Goal: Information Seeking & Learning: Learn about a topic

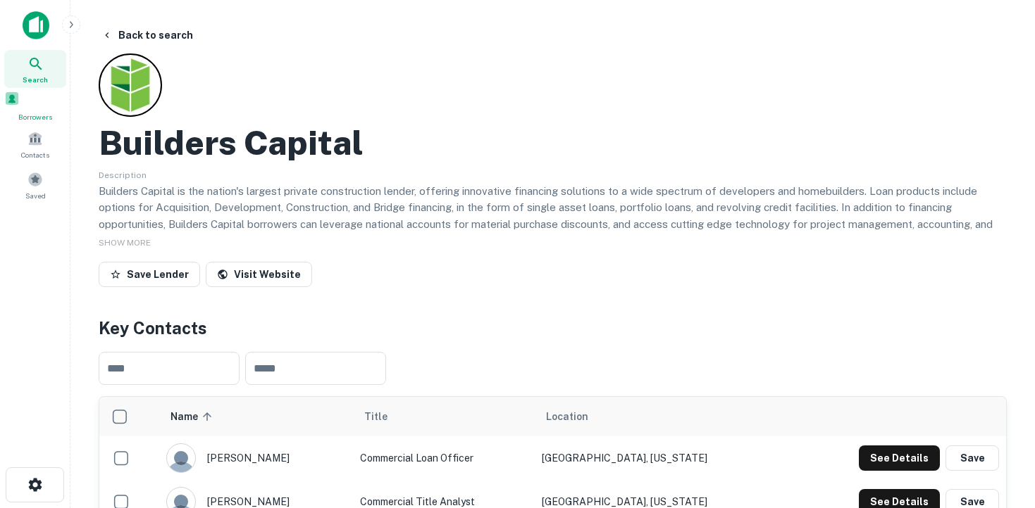
click at [20, 100] on span at bounding box center [11, 98] width 15 height 15
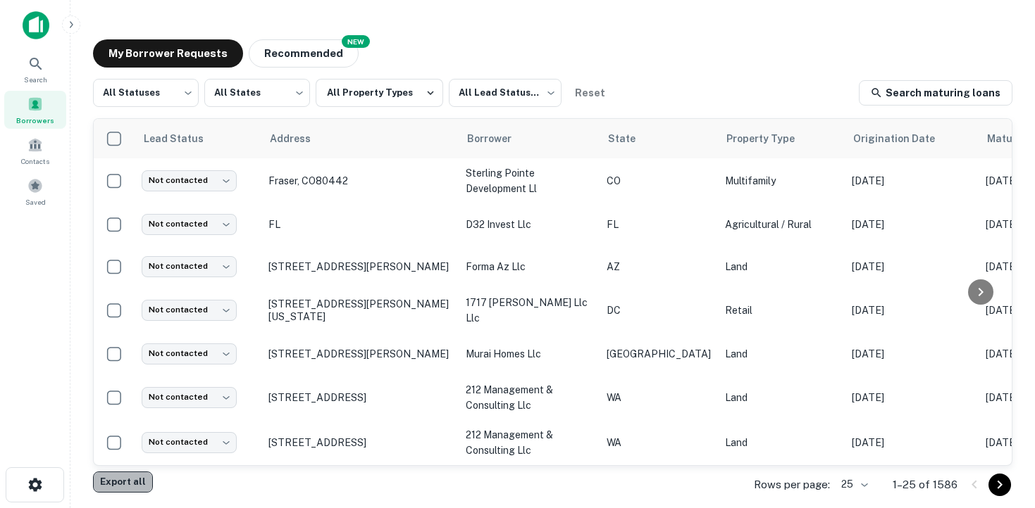
click at [127, 482] on button "Export all" at bounding box center [123, 482] width 60 height 21
click at [739, 42] on div "My Borrower Requests NEW Recommended" at bounding box center [552, 53] width 919 height 28
click at [563, 36] on div "My Borrower Requests NEW Recommended All Statuses *** ​ All States *** ​ All Pr…" at bounding box center [553, 257] width 942 height 458
click at [35, 72] on div "Search" at bounding box center [35, 69] width 62 height 38
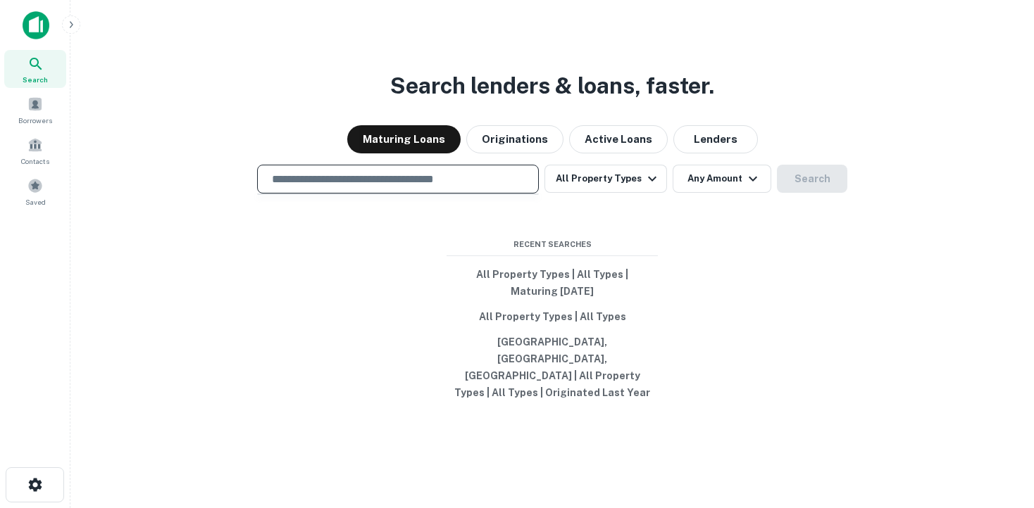
click at [318, 187] on input "text" at bounding box center [397, 179] width 269 height 16
type input "*"
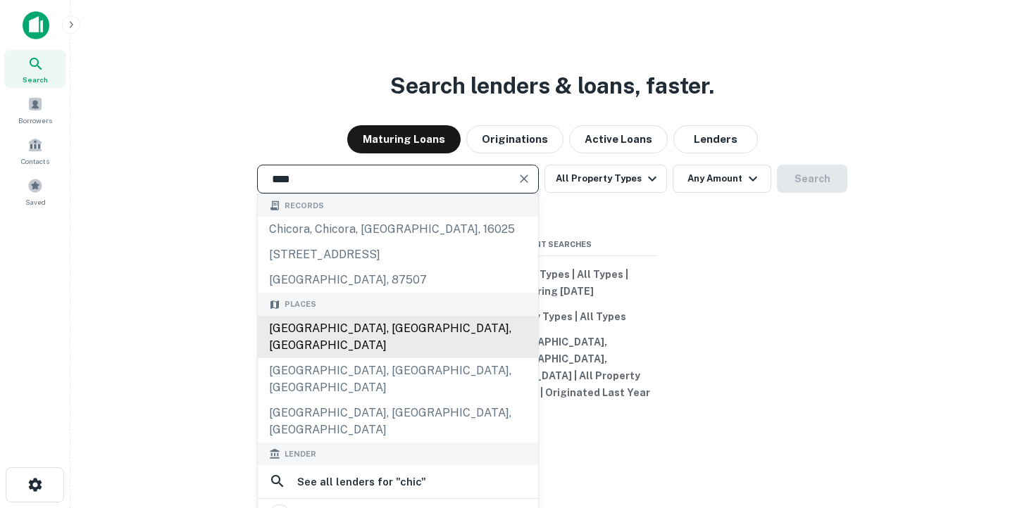
click at [344, 353] on div "[GEOGRAPHIC_DATA], [GEOGRAPHIC_DATA], [GEOGRAPHIC_DATA]" at bounding box center [398, 337] width 280 height 42
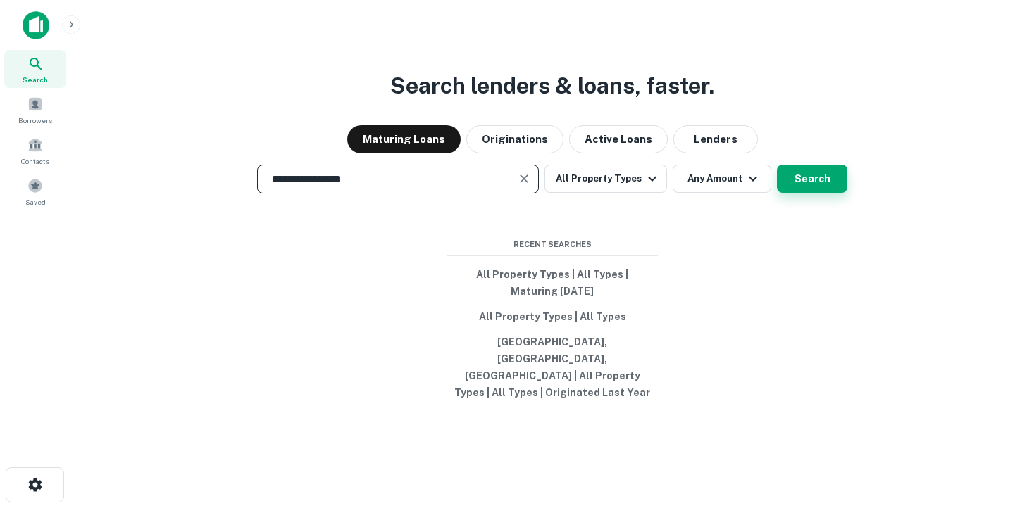
type input "**********"
click at [836, 187] on button "Search" at bounding box center [812, 179] width 70 height 28
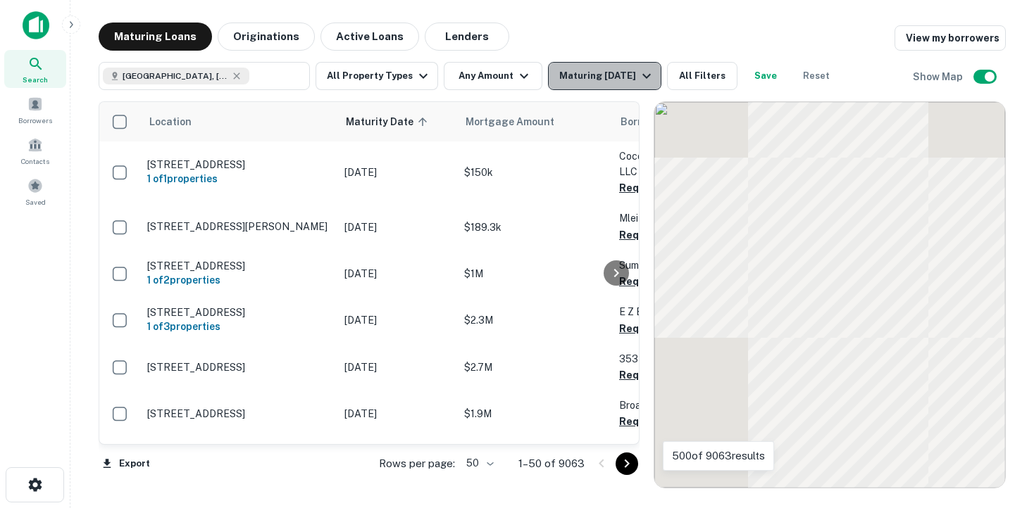
click at [618, 70] on div "Maturing In 1 Year" at bounding box center [607, 76] width 96 height 17
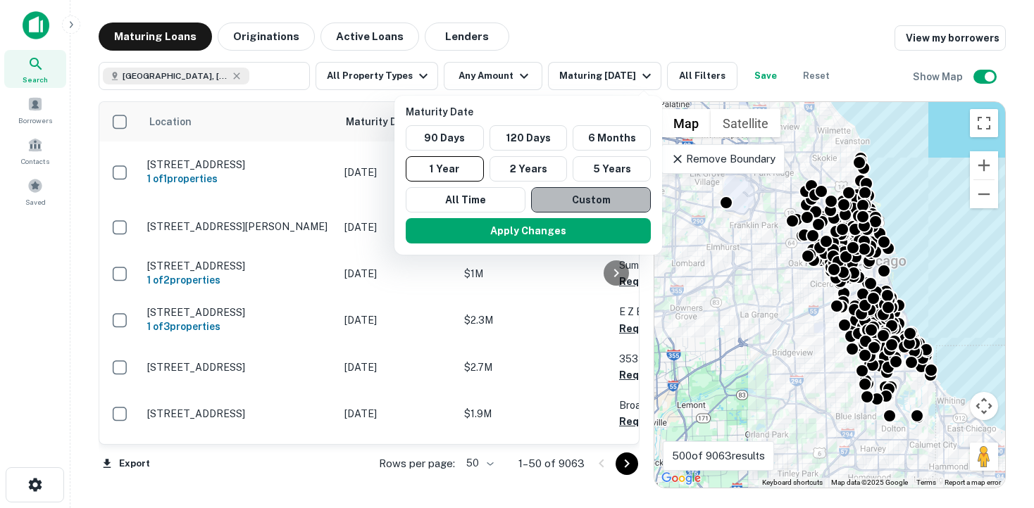
click at [554, 199] on button "Custom" at bounding box center [591, 199] width 120 height 25
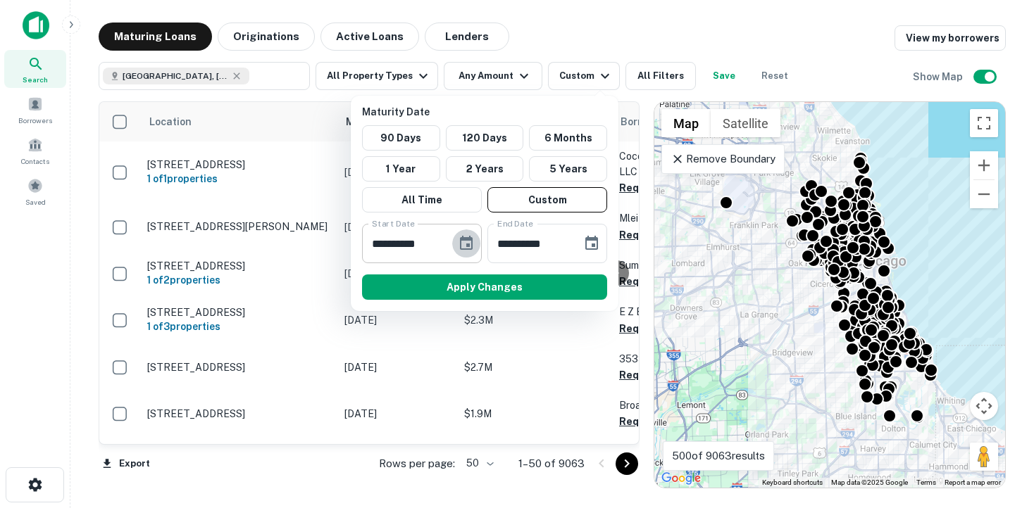
click at [466, 242] on icon "Choose date, selected date is Feb 22, 2025" at bounding box center [466, 243] width 17 height 17
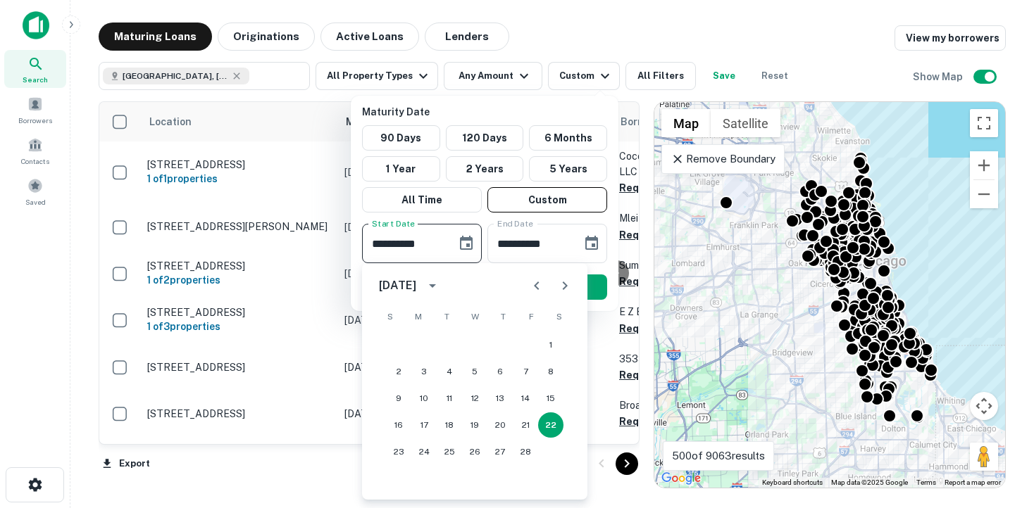
click at [561, 279] on icon "Next month" at bounding box center [564, 285] width 17 height 17
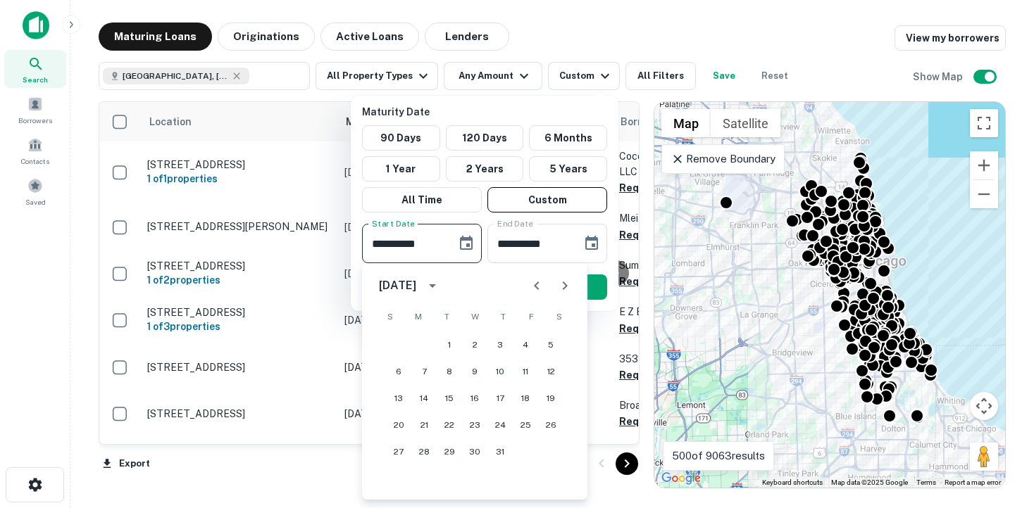
click at [561, 279] on icon "Next month" at bounding box center [564, 285] width 17 height 17
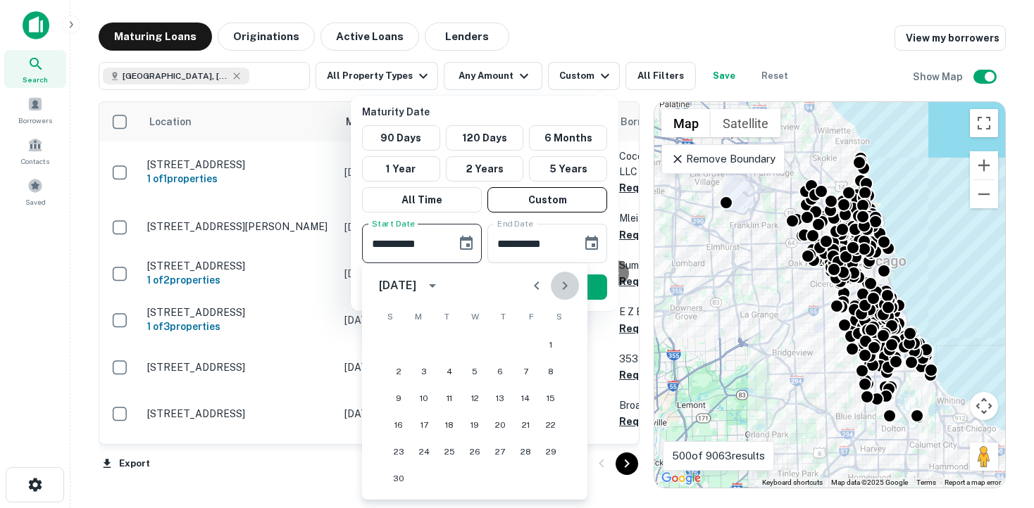
click at [561, 279] on icon "Next month" at bounding box center [564, 285] width 17 height 17
click at [533, 280] on icon "Previous month" at bounding box center [536, 285] width 17 height 17
click at [401, 476] on button "30" at bounding box center [398, 478] width 25 height 25
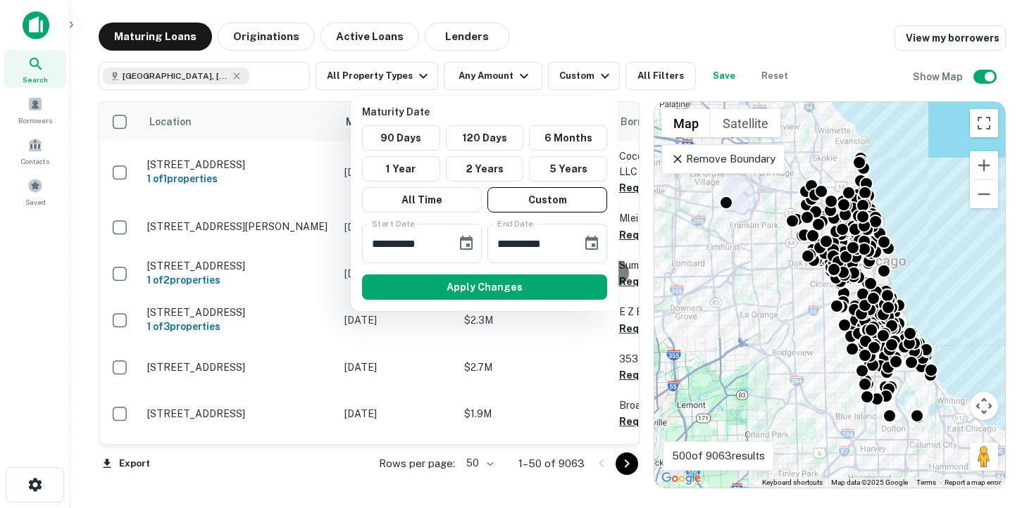
type input "**********"
click at [604, 239] on button "Choose date, selected date is Aug 21, 2025" at bounding box center [591, 244] width 28 height 28
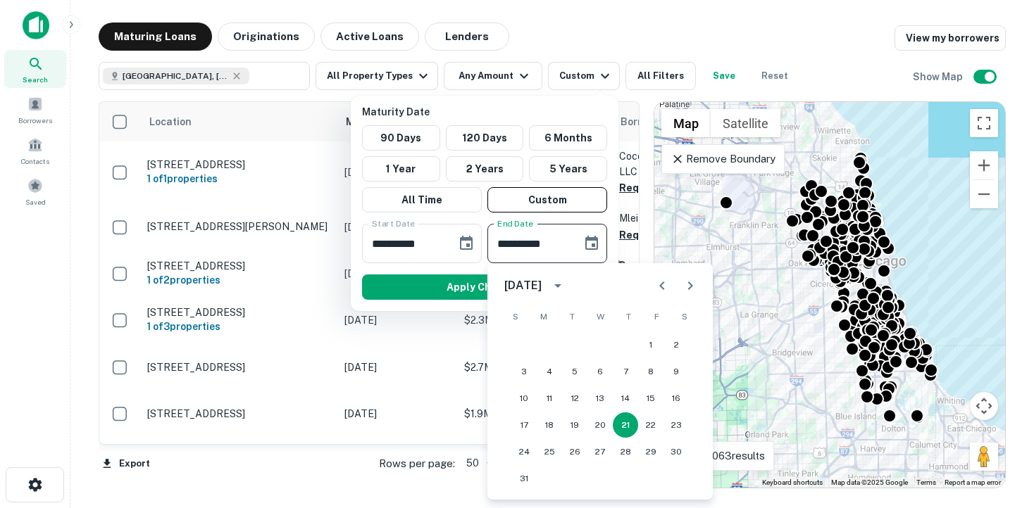
click at [566, 285] on icon "calendar view is open, switch to year view" at bounding box center [557, 285] width 17 height 17
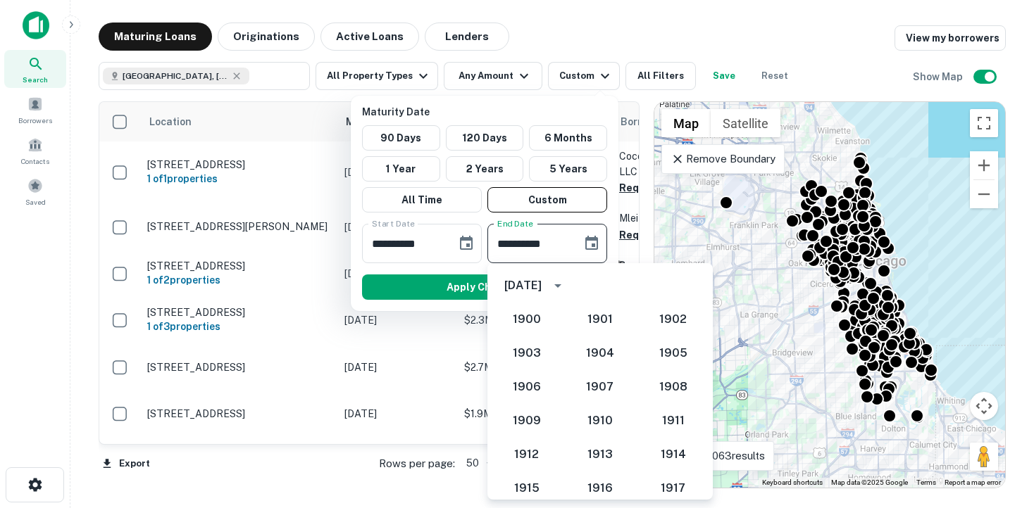
scroll to position [1304, 0]
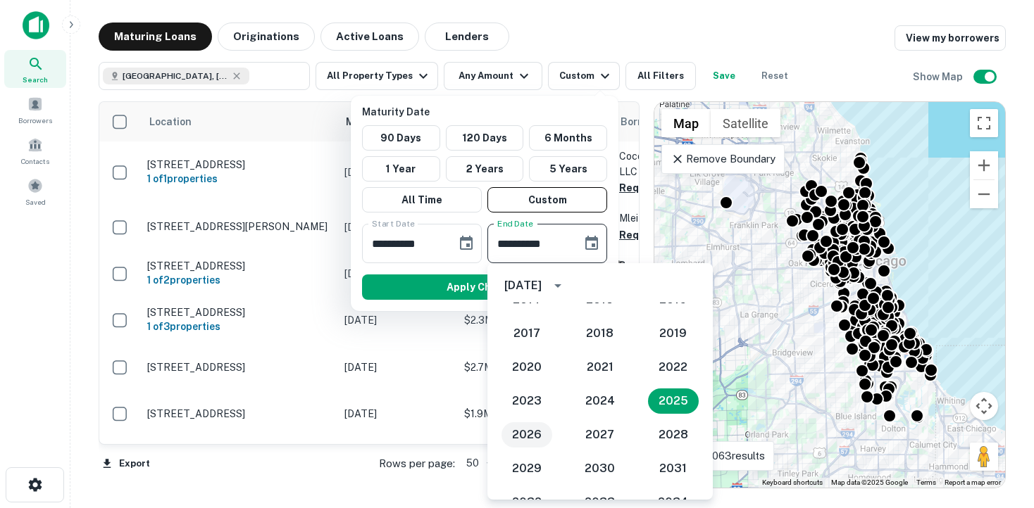
click at [527, 430] on button "2026" at bounding box center [526, 435] width 51 height 25
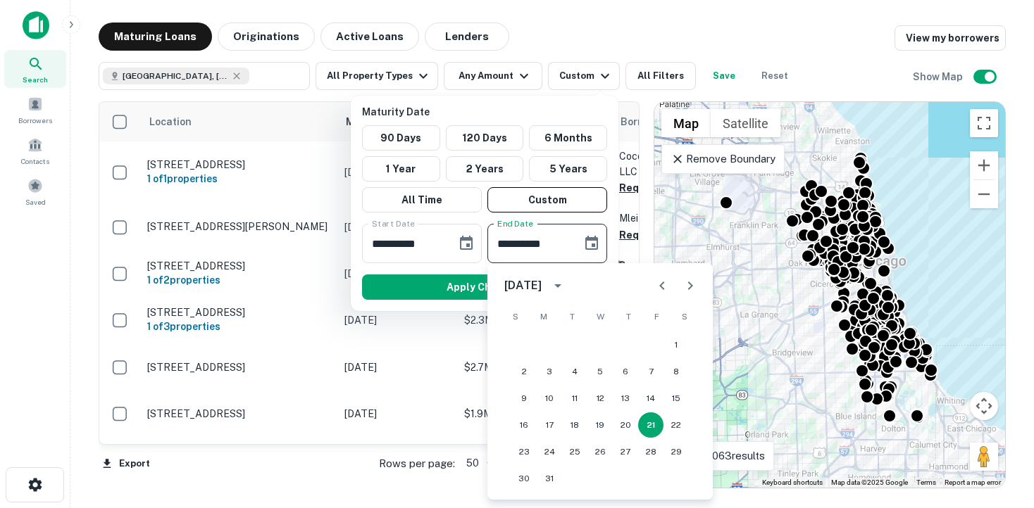
click at [656, 282] on icon "Previous month" at bounding box center [662, 285] width 17 height 17
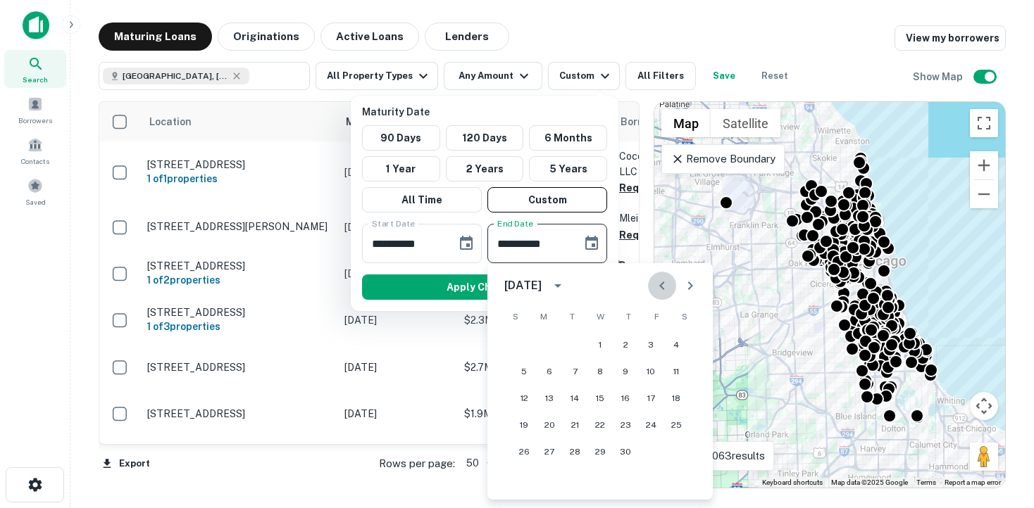
click at [656, 282] on icon "Previous month" at bounding box center [662, 285] width 17 height 17
click at [687, 287] on icon "Next month" at bounding box center [690, 285] width 17 height 17
click at [651, 425] on button "27" at bounding box center [650, 425] width 25 height 25
type input "**********"
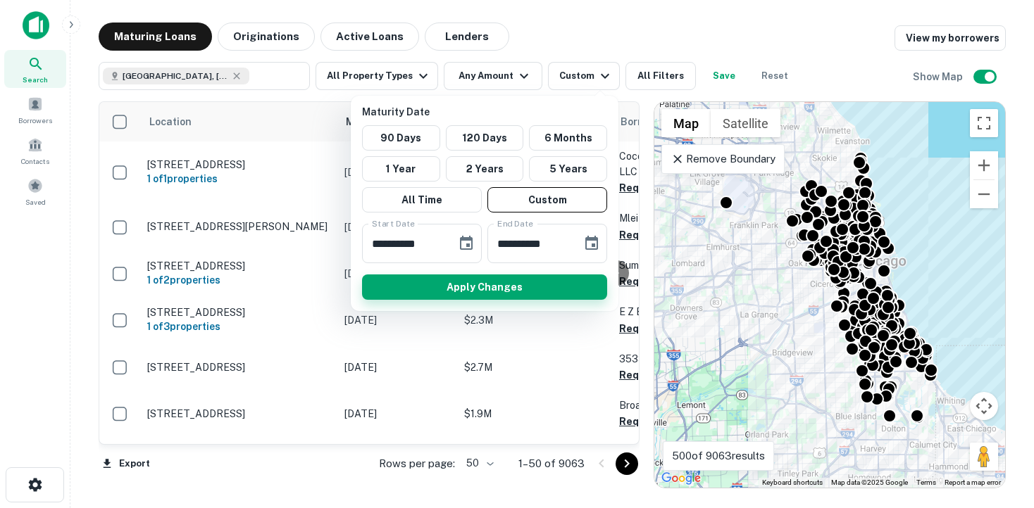
click at [518, 280] on button "Apply Changes" at bounding box center [484, 287] width 245 height 25
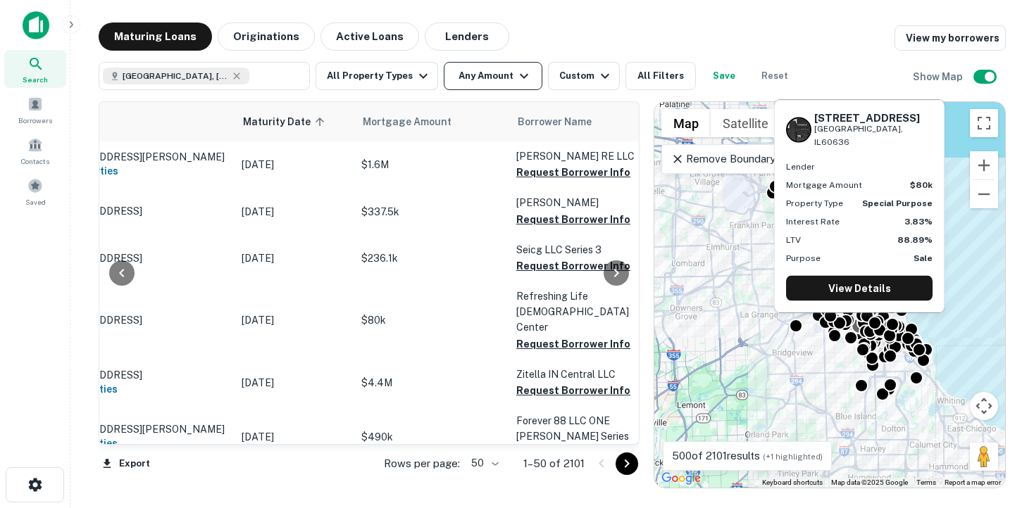
scroll to position [0, 139]
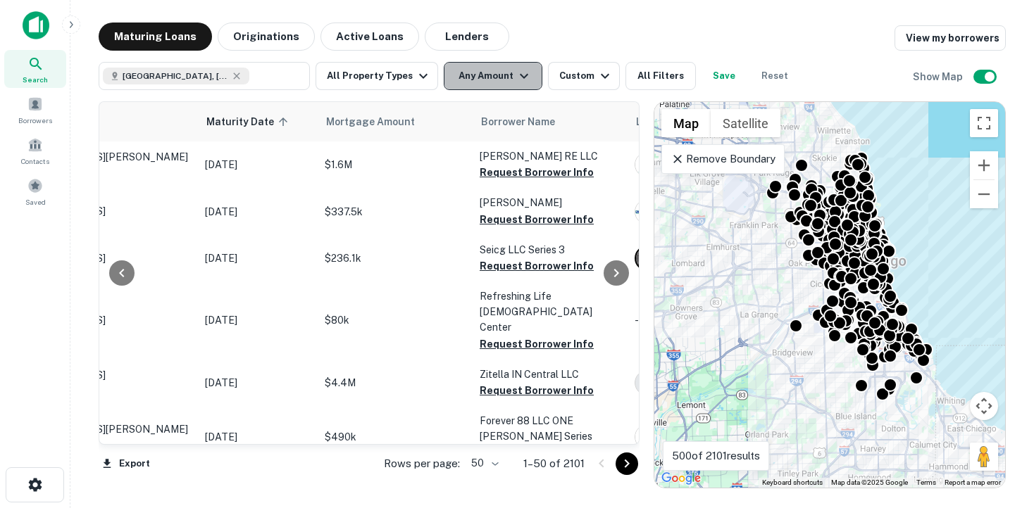
click at [507, 75] on button "Any Amount" at bounding box center [493, 76] width 99 height 28
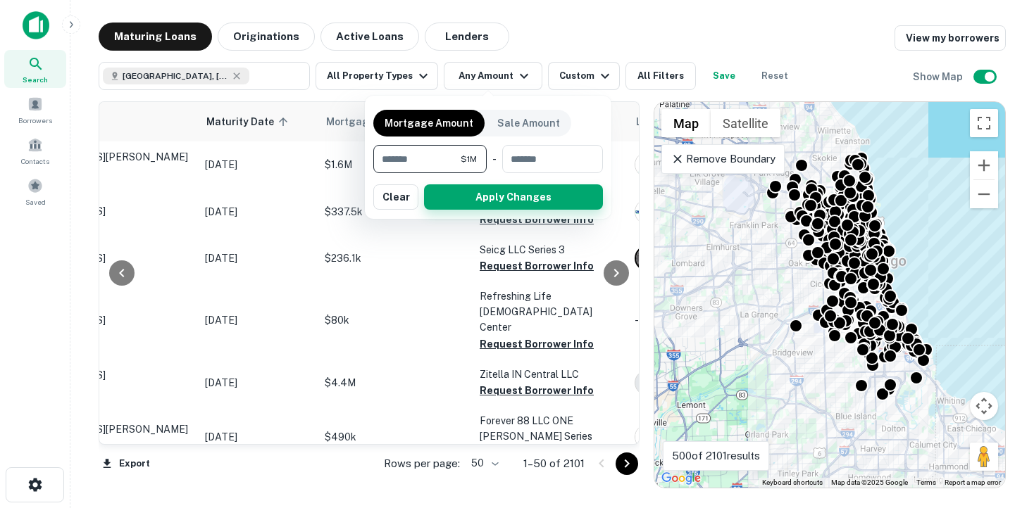
type input "*******"
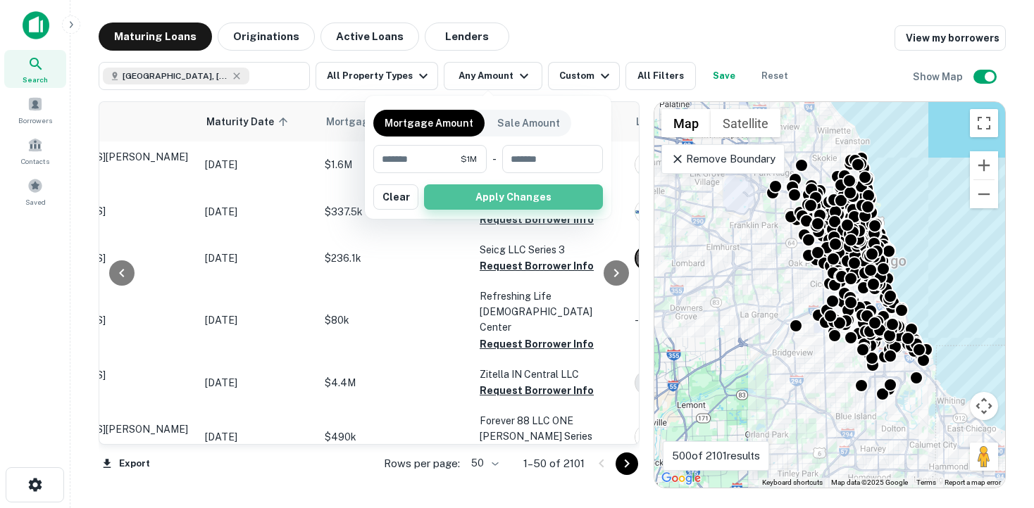
click at [537, 198] on button "Apply Changes" at bounding box center [513, 197] width 179 height 25
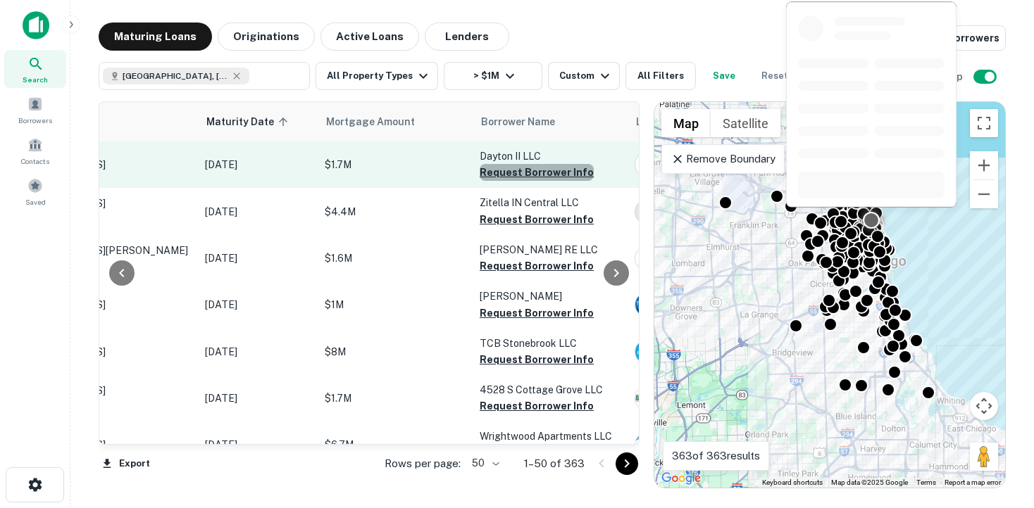
click at [544, 173] on button "Request Borrower Info" at bounding box center [537, 172] width 114 height 17
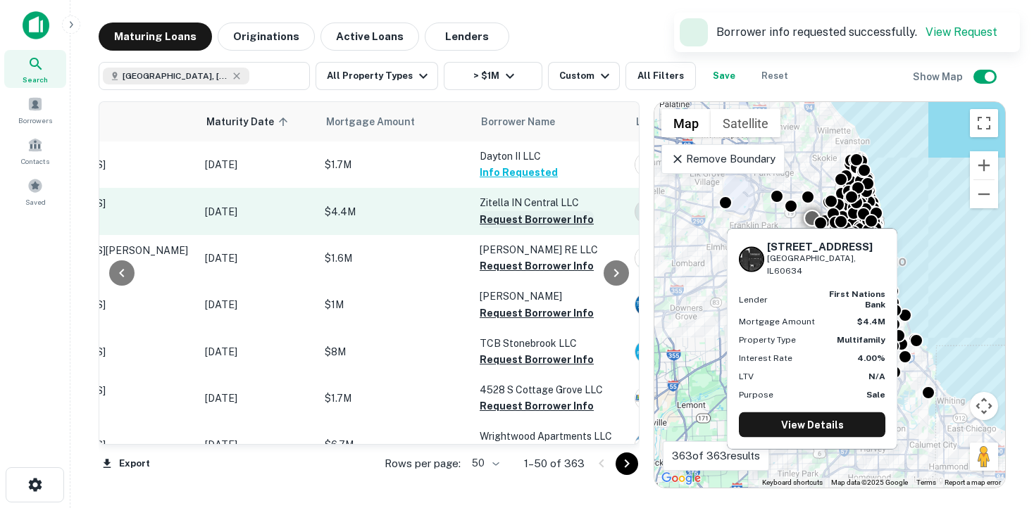
click at [532, 220] on button "Request Borrower Info" at bounding box center [537, 219] width 114 height 17
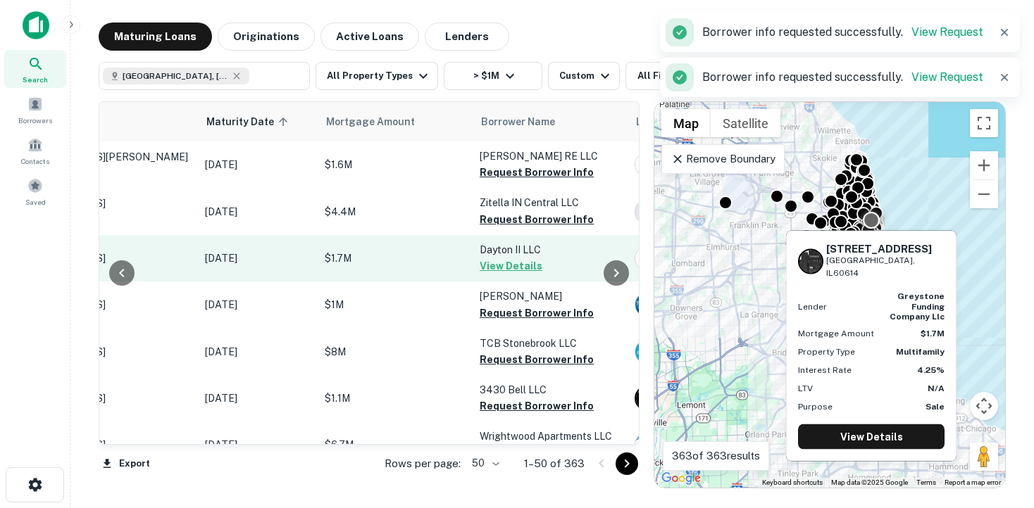
click at [526, 266] on button "View Details" at bounding box center [511, 266] width 63 height 17
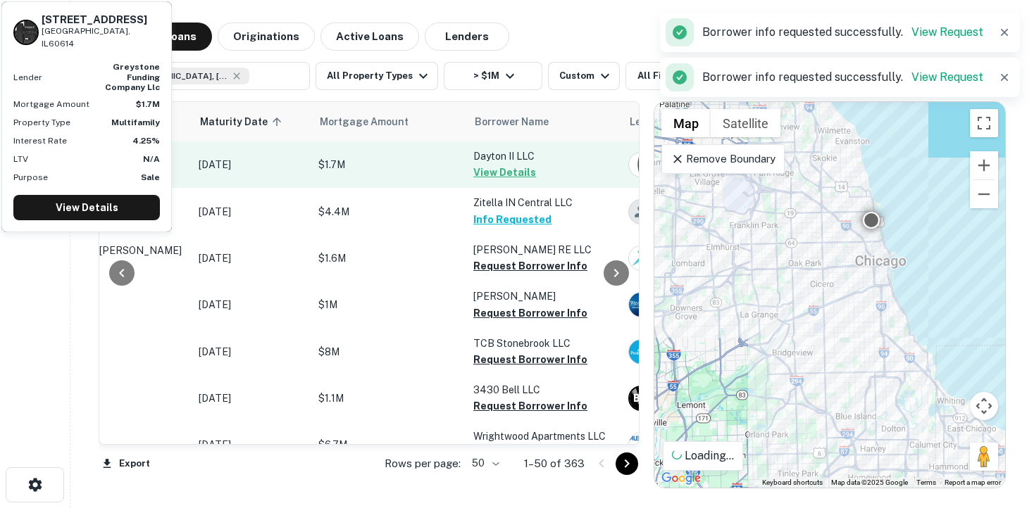
scroll to position [0, 173]
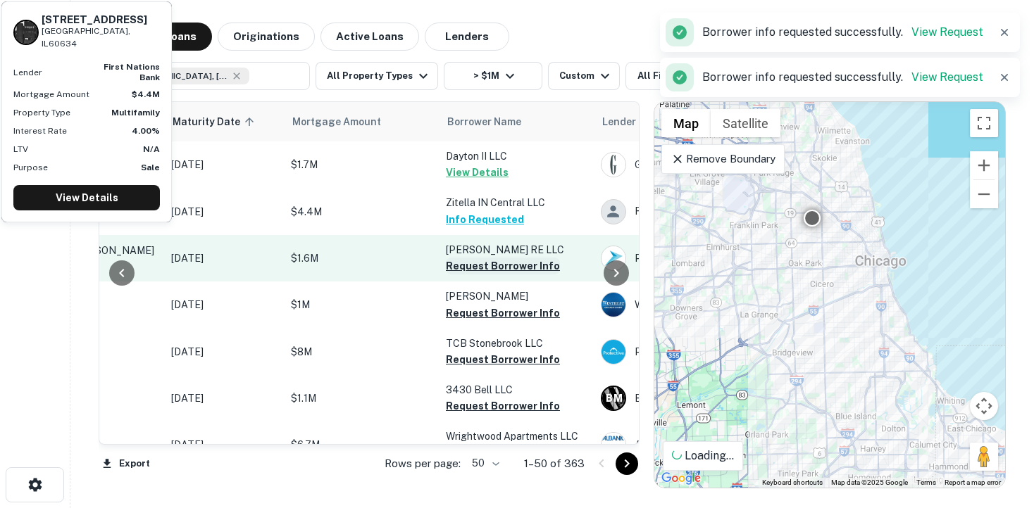
click at [488, 268] on button "Request Borrower Info" at bounding box center [503, 266] width 114 height 17
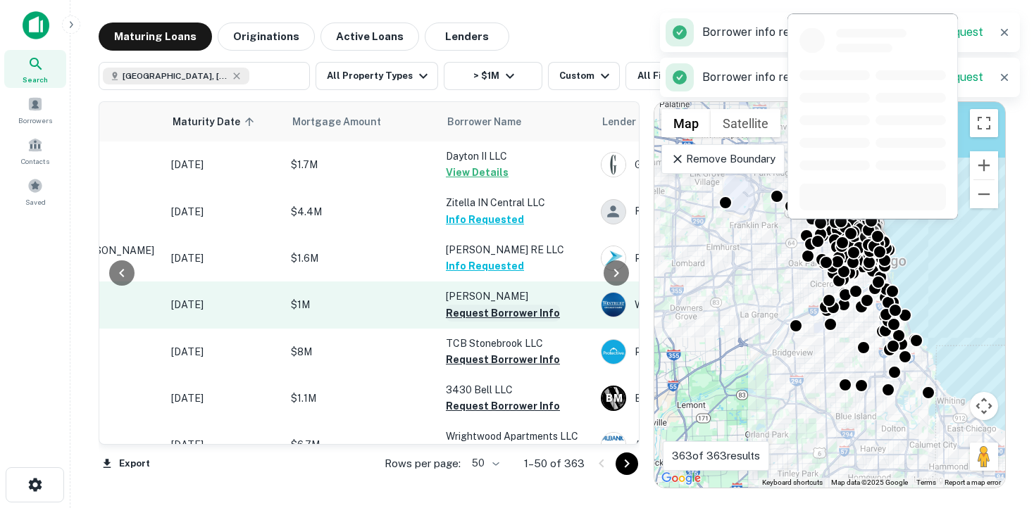
click at [477, 313] on button "Request Borrower Info" at bounding box center [503, 313] width 114 height 17
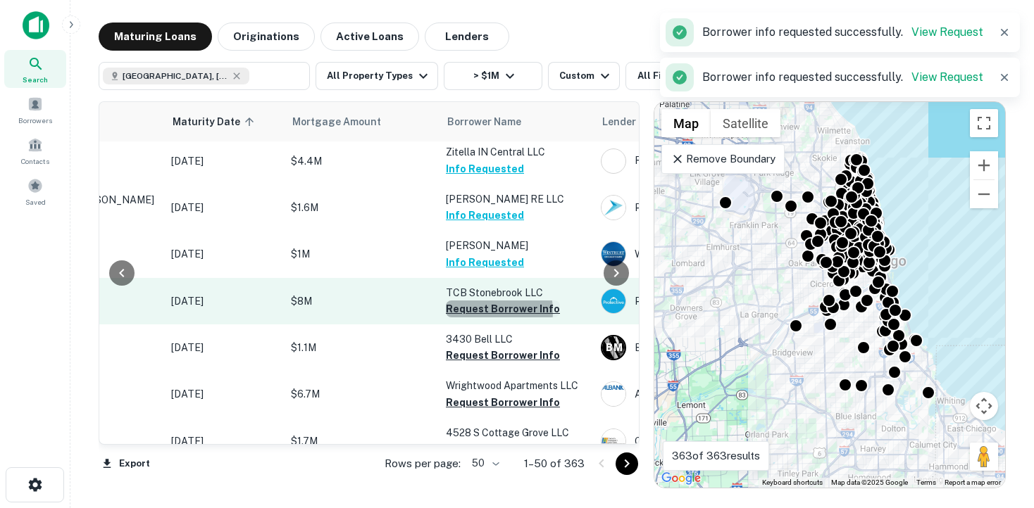
click at [479, 311] on button "Request Borrower Info" at bounding box center [503, 309] width 114 height 17
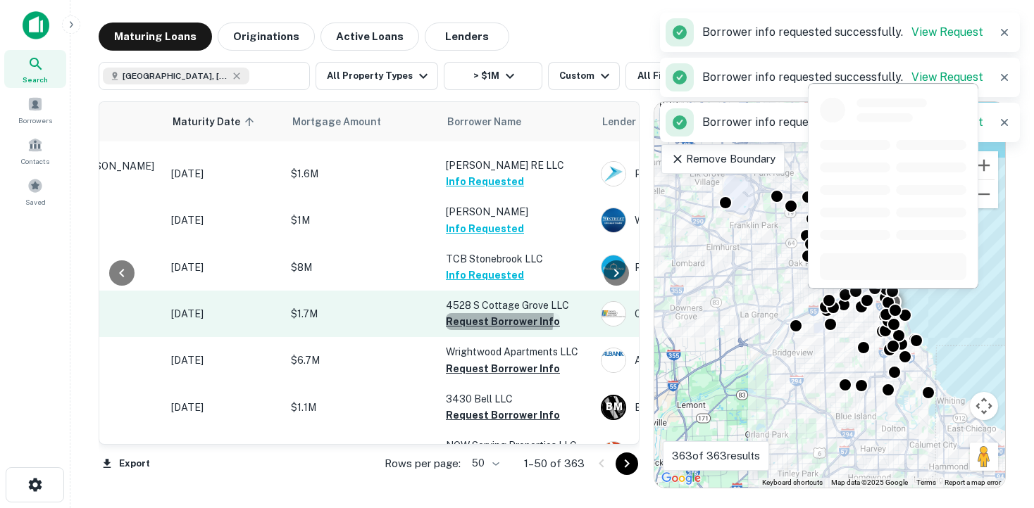
click at [474, 322] on button "Request Borrower Info" at bounding box center [503, 321] width 114 height 17
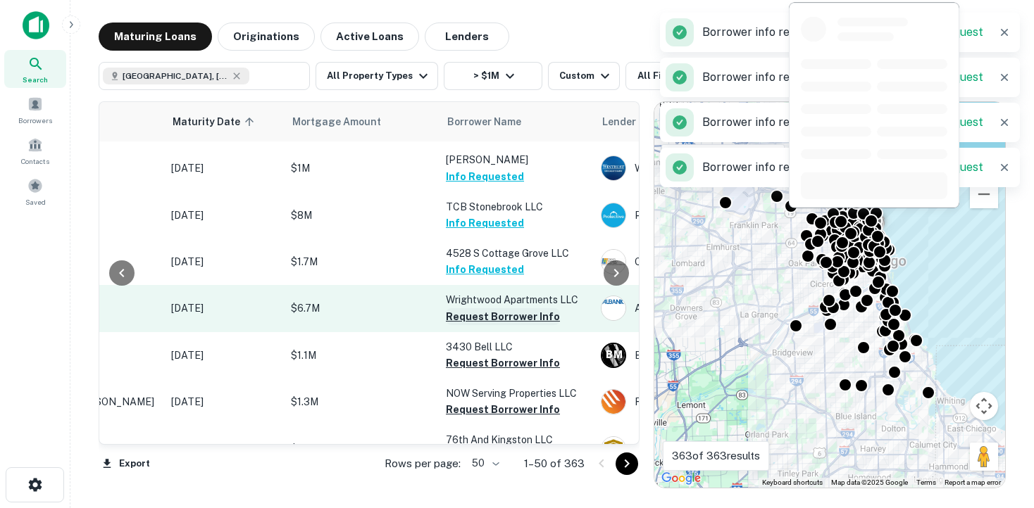
click at [474, 323] on button "Request Borrower Info" at bounding box center [503, 316] width 114 height 17
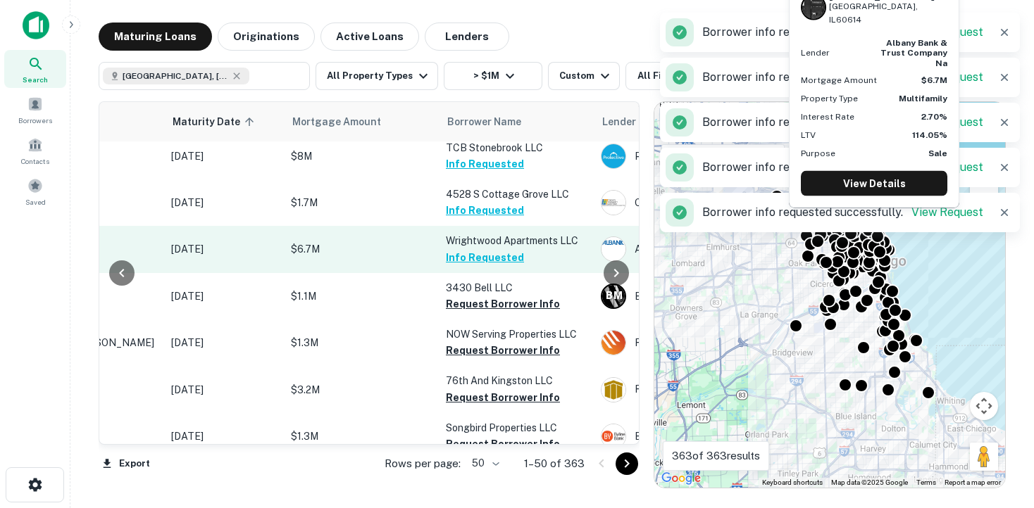
scroll to position [209, 173]
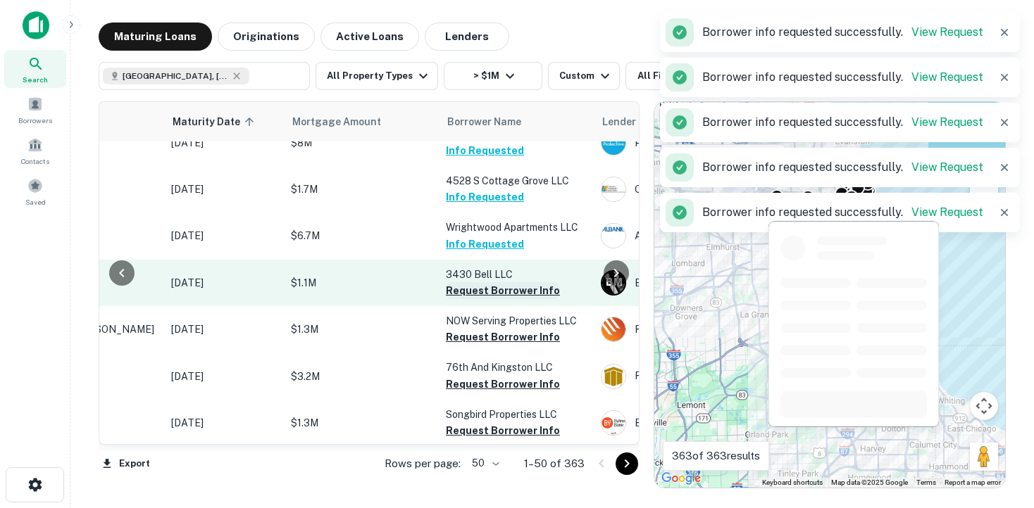
click at [477, 299] on button "Request Borrower Info" at bounding box center [503, 290] width 114 height 17
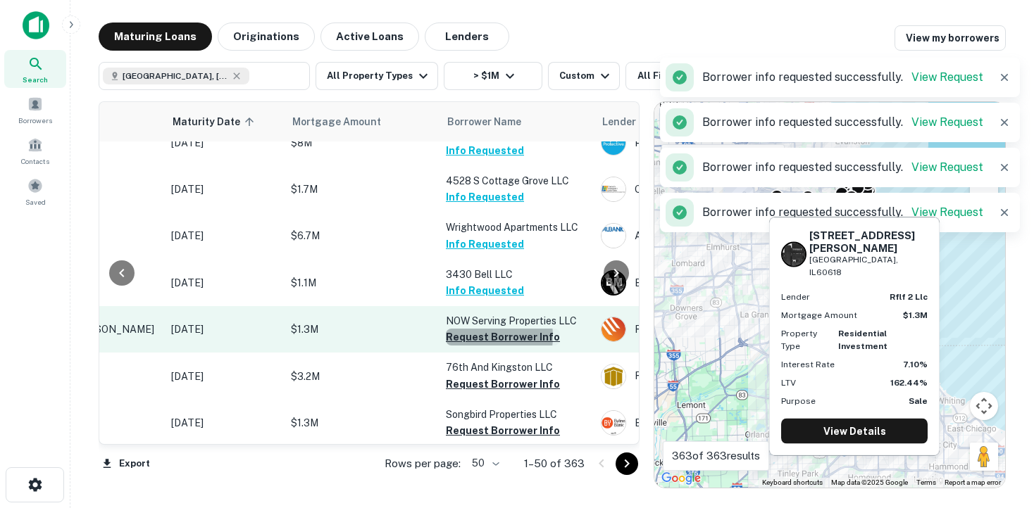
click at [475, 345] on button "Request Borrower Info" at bounding box center [503, 337] width 114 height 17
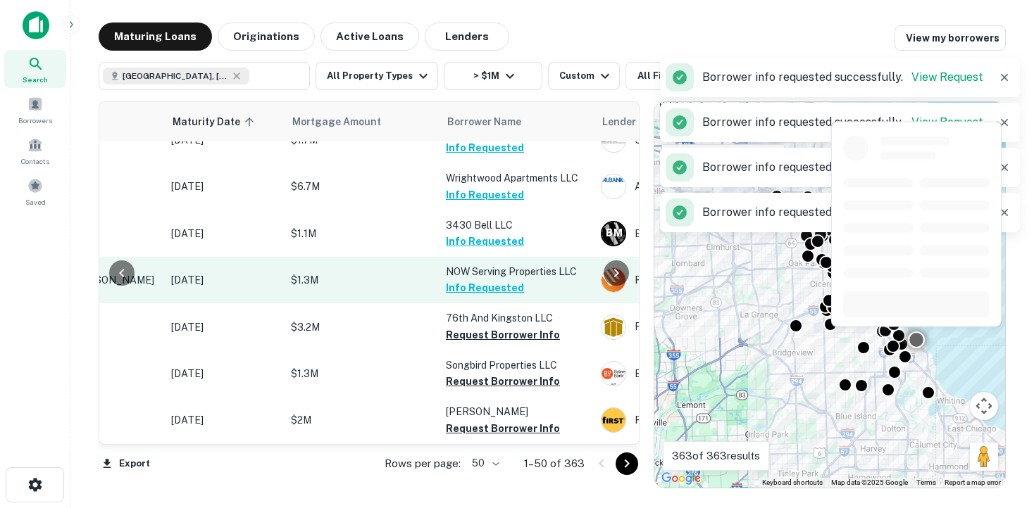
scroll to position [258, 173]
click at [475, 344] on button "Request Borrower Info" at bounding box center [503, 335] width 114 height 17
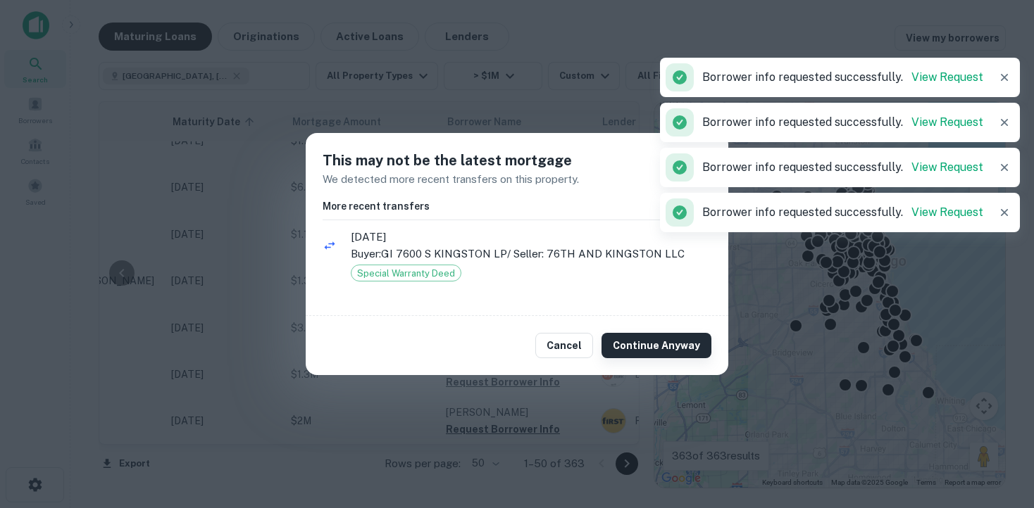
click at [656, 349] on button "Continue Anyway" at bounding box center [656, 345] width 110 height 25
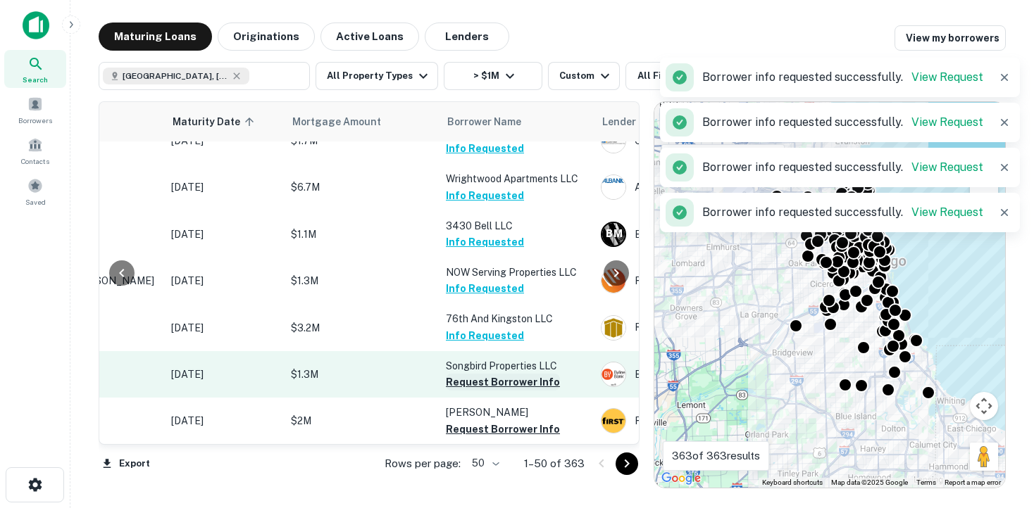
click at [516, 387] on button "Request Borrower Info" at bounding box center [503, 382] width 114 height 17
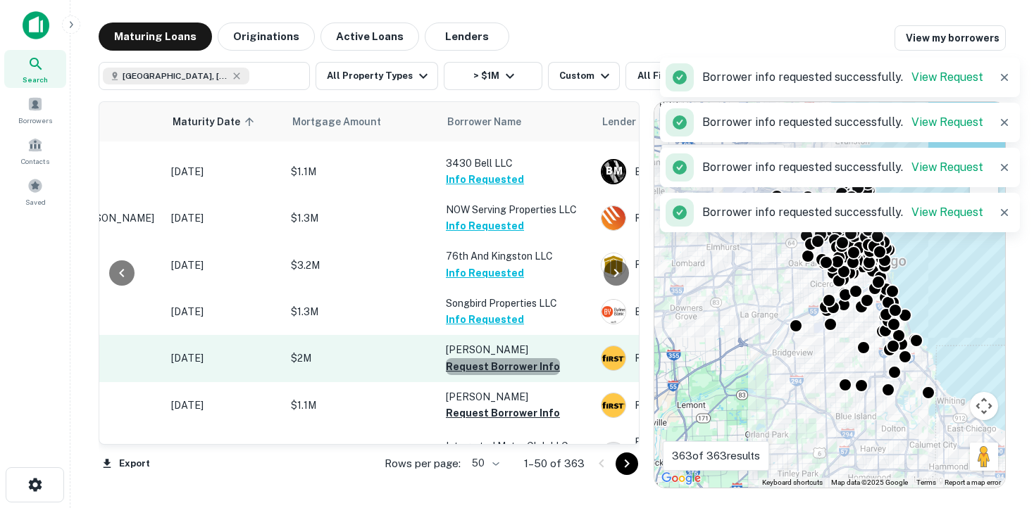
click at [516, 369] on button "Request Borrower Info" at bounding box center [503, 366] width 114 height 17
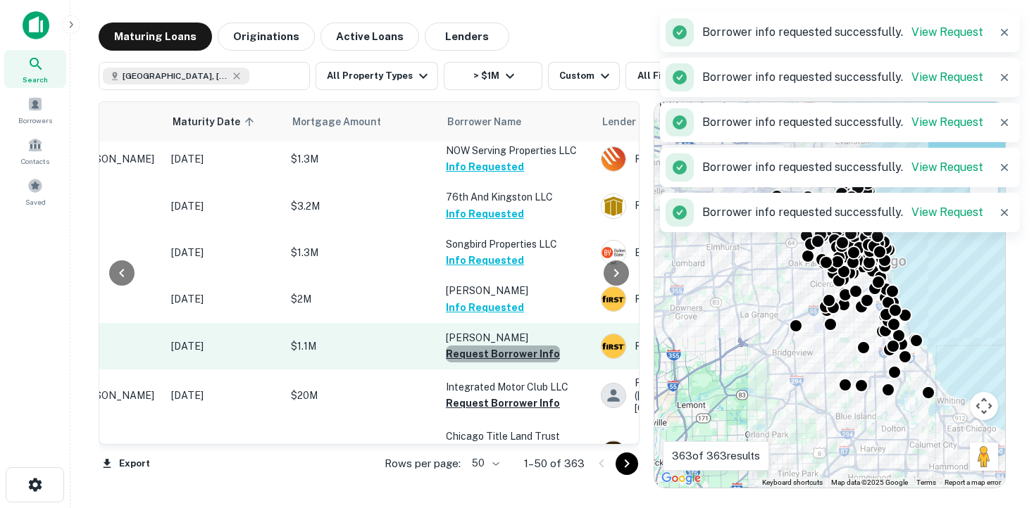
click at [514, 361] on button "Request Borrower Info" at bounding box center [503, 354] width 114 height 17
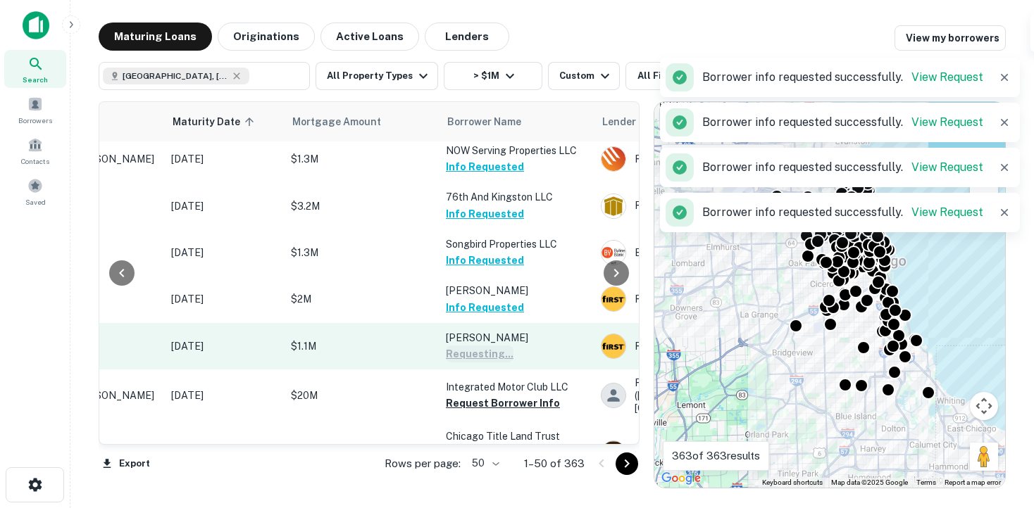
scroll to position [432, 173]
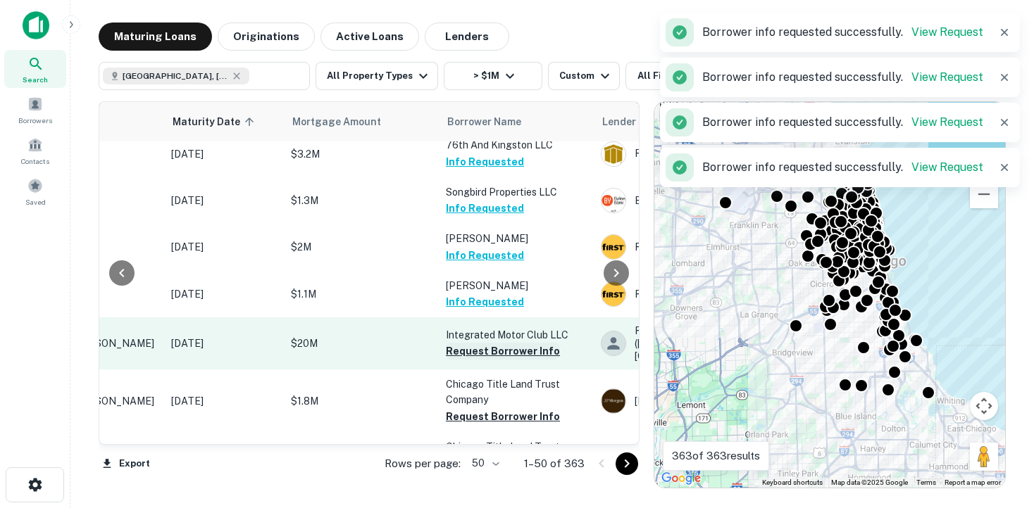
click at [506, 354] on button "Request Borrower Info" at bounding box center [503, 351] width 114 height 17
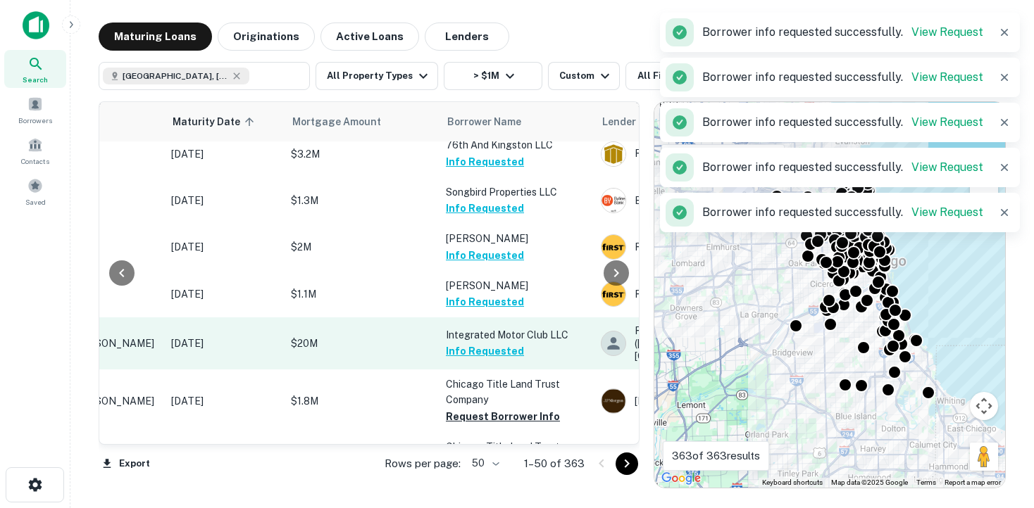
scroll to position [498, 173]
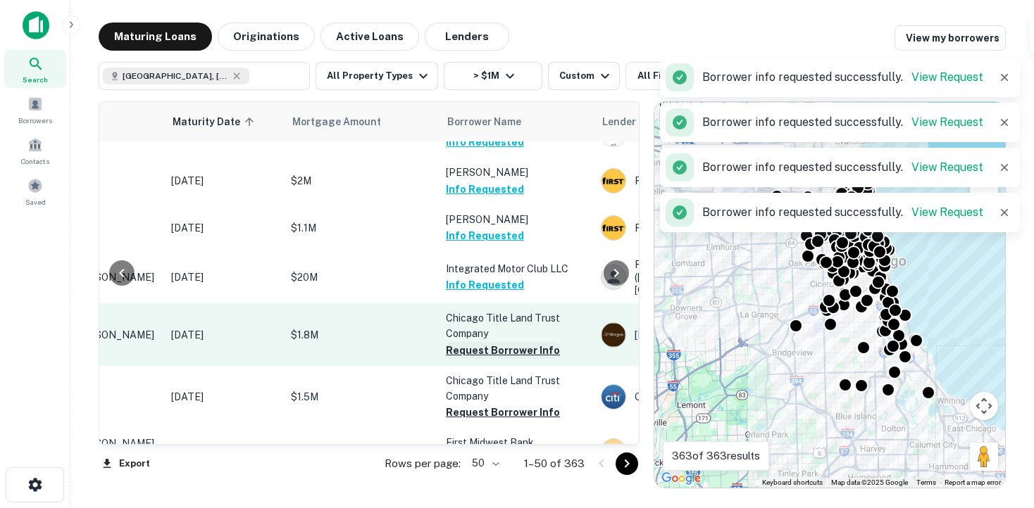
click at [494, 356] on button "Request Borrower Info" at bounding box center [503, 350] width 114 height 17
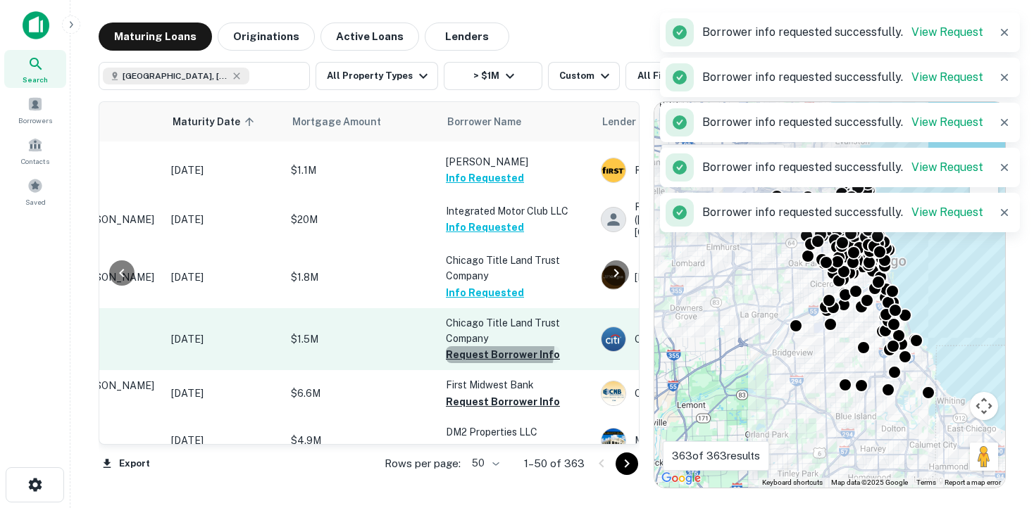
click at [495, 352] on button "Request Borrower Info" at bounding box center [503, 354] width 114 height 17
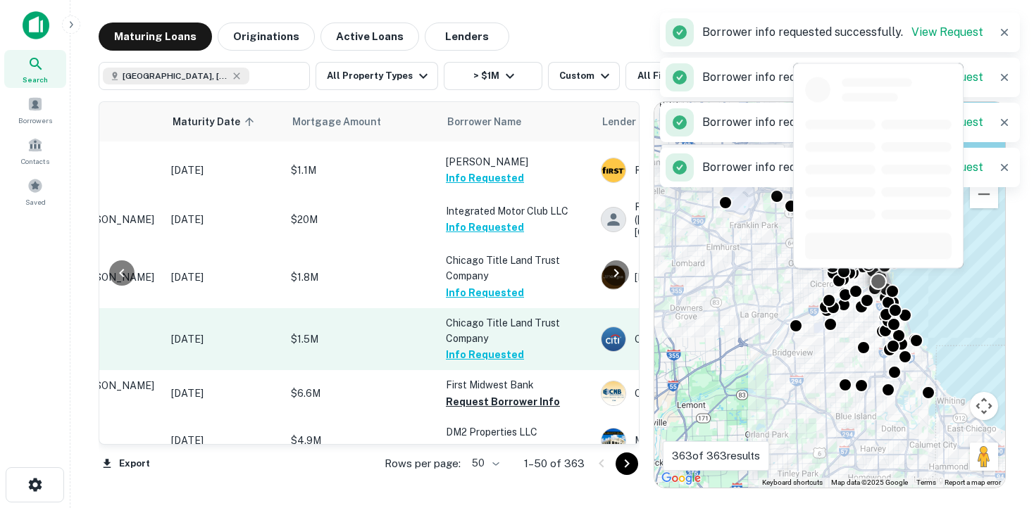
scroll to position [603, 173]
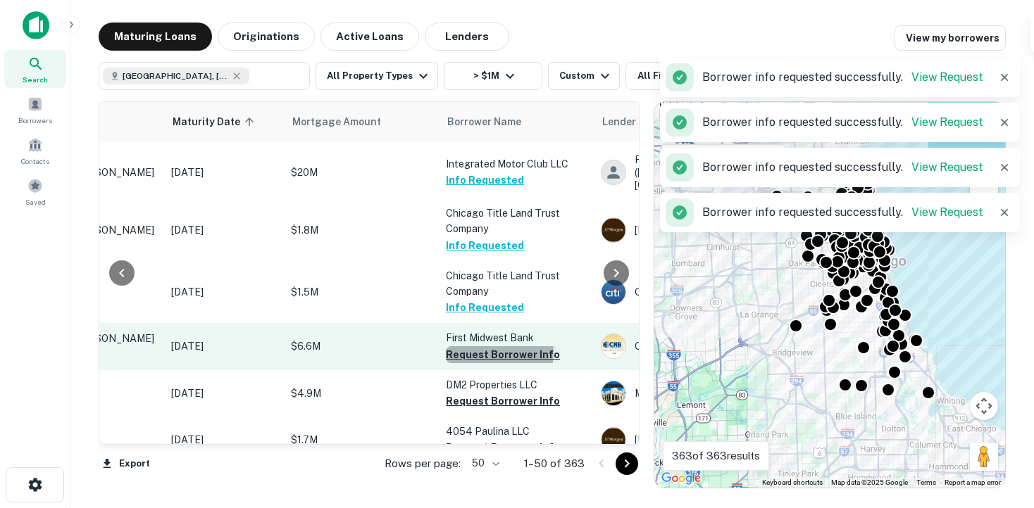
click at [495, 356] on button "Request Borrower Info" at bounding box center [503, 354] width 114 height 17
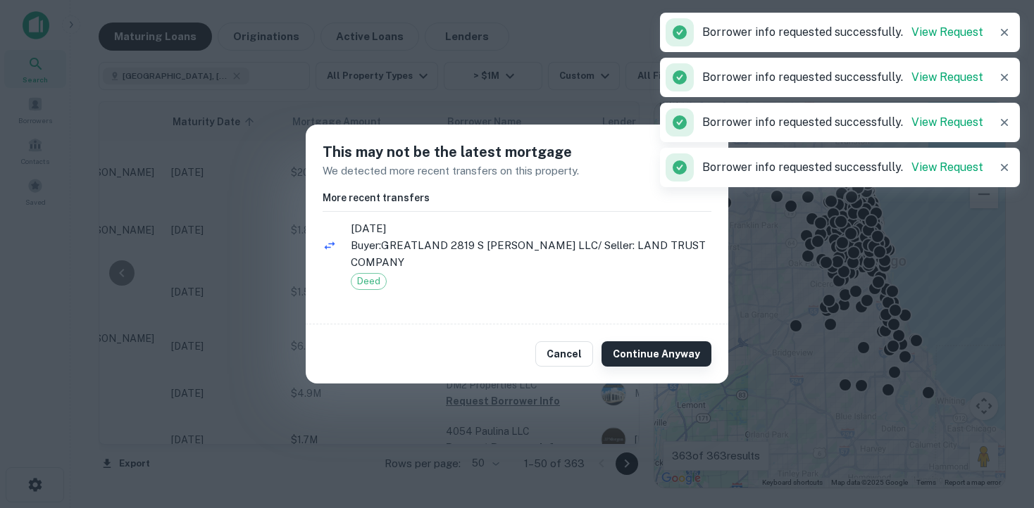
click at [673, 360] on button "Continue Anyway" at bounding box center [656, 354] width 110 height 25
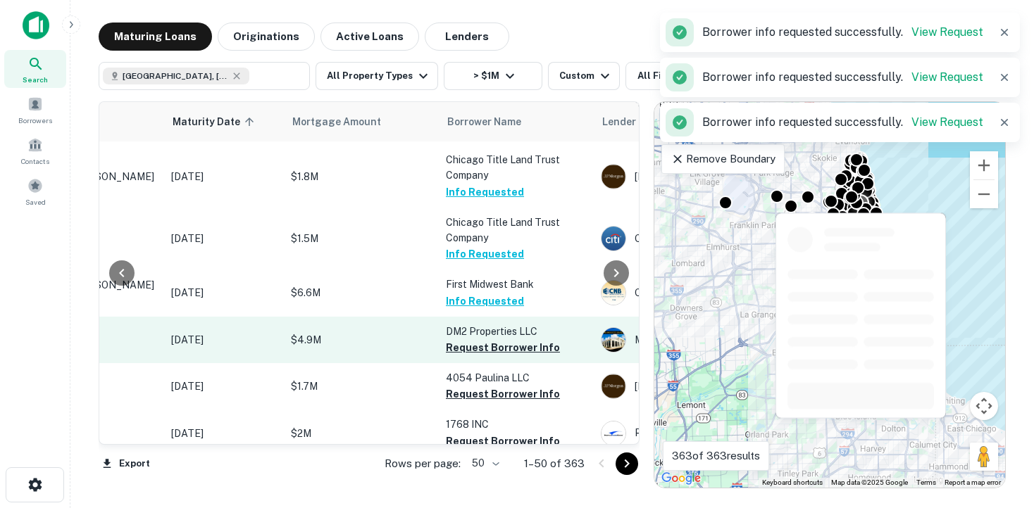
scroll to position [660, 173]
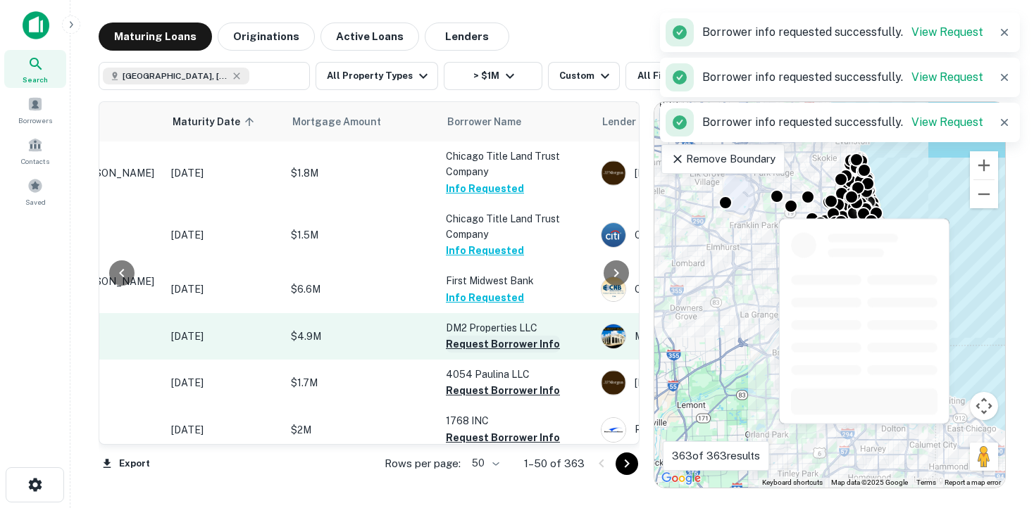
click at [511, 348] on button "Request Borrower Info" at bounding box center [503, 344] width 114 height 17
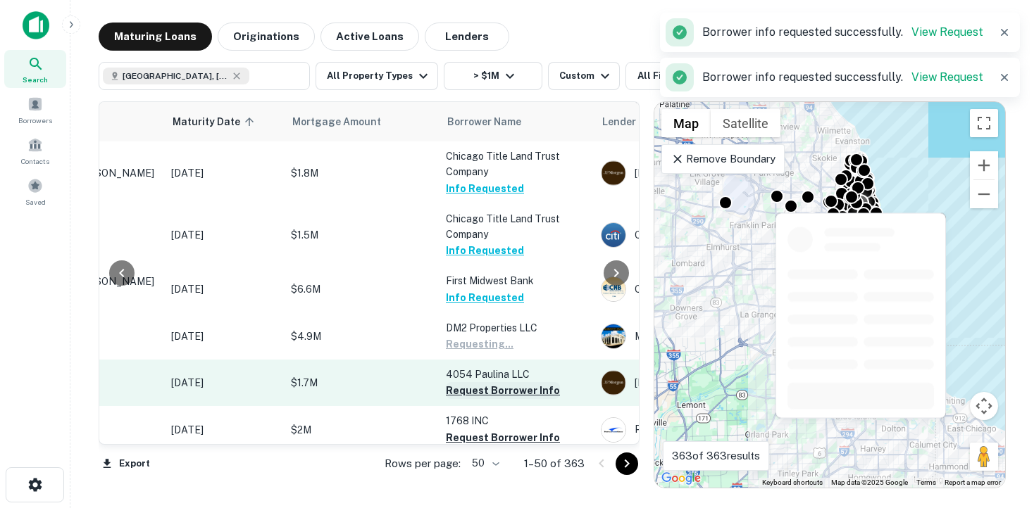
click at [500, 392] on button "Request Borrower Info" at bounding box center [503, 390] width 114 height 17
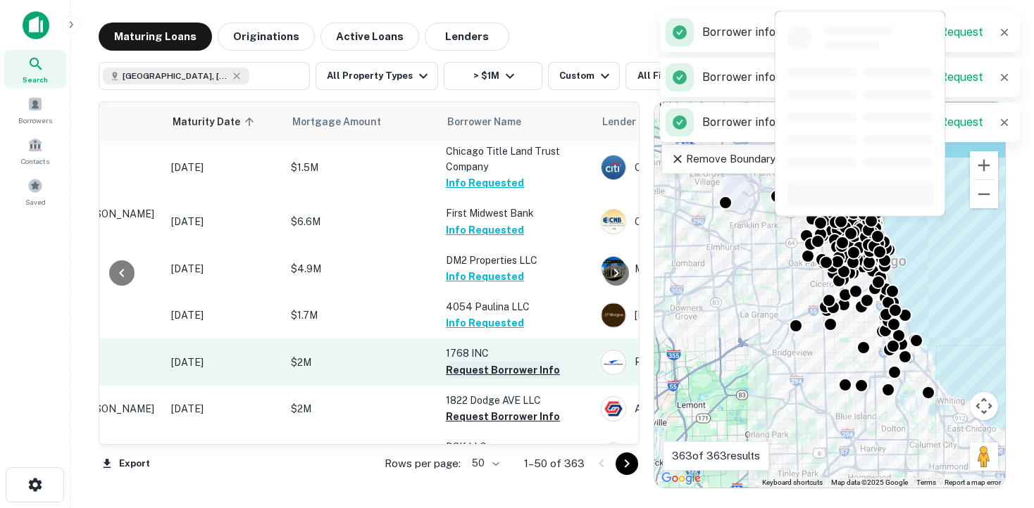
click at [499, 371] on button "Request Borrower Info" at bounding box center [503, 370] width 114 height 17
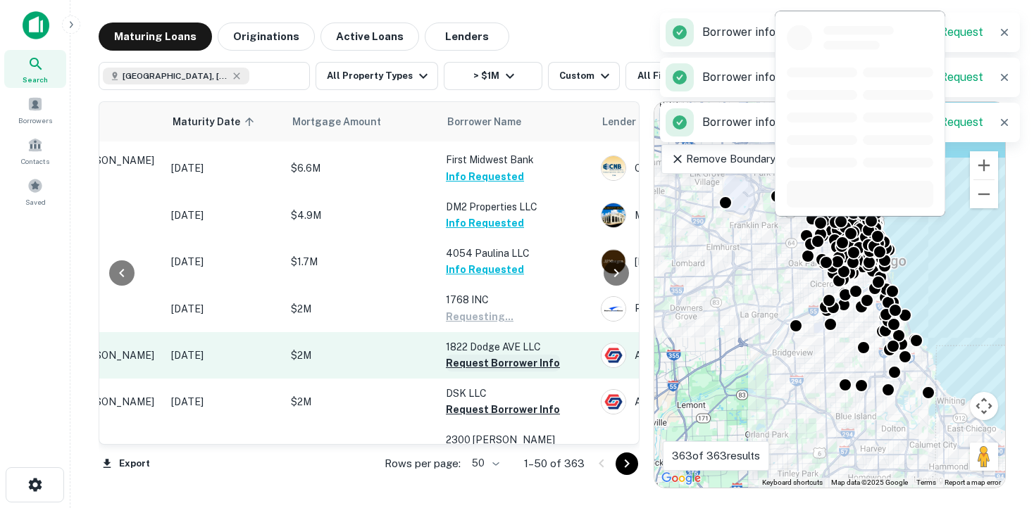
click at [499, 369] on button "Request Borrower Info" at bounding box center [503, 363] width 114 height 17
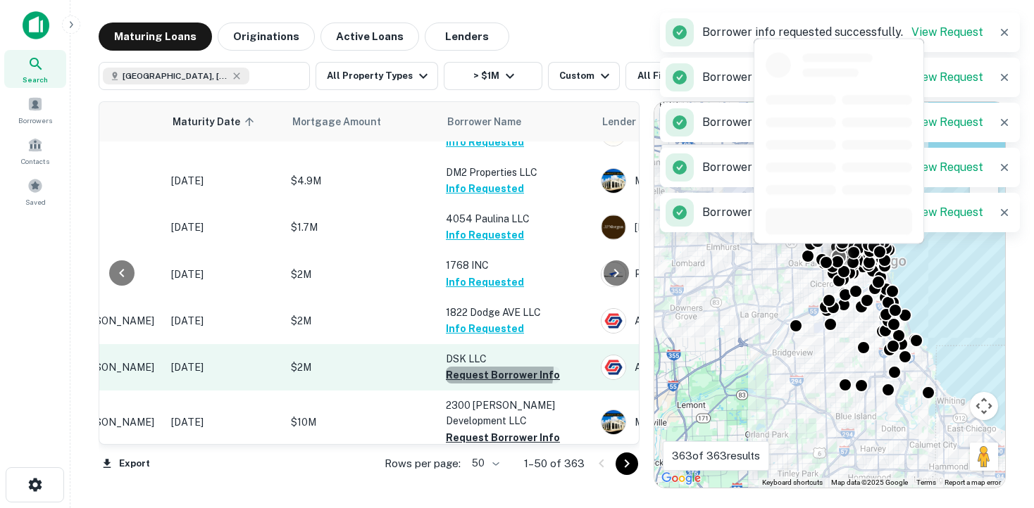
click at [497, 374] on button "Request Borrower Info" at bounding box center [503, 375] width 114 height 17
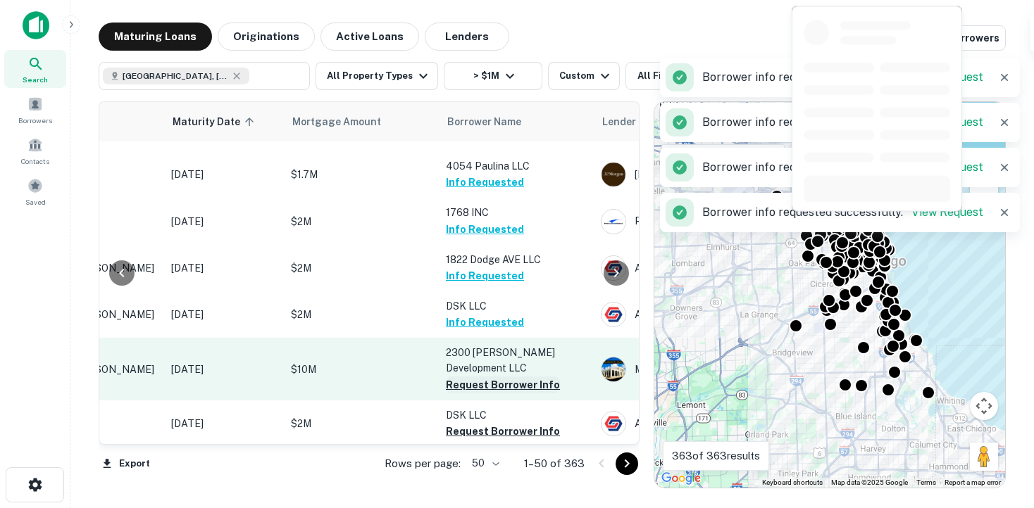
click at [497, 377] on button "Request Borrower Info" at bounding box center [503, 385] width 114 height 17
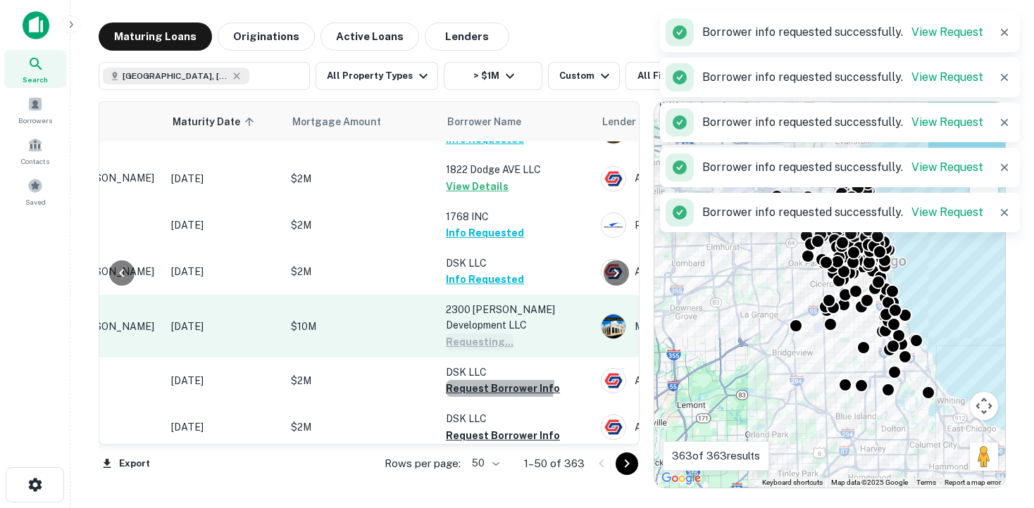
click at [497, 380] on button "Request Borrower Info" at bounding box center [503, 388] width 114 height 17
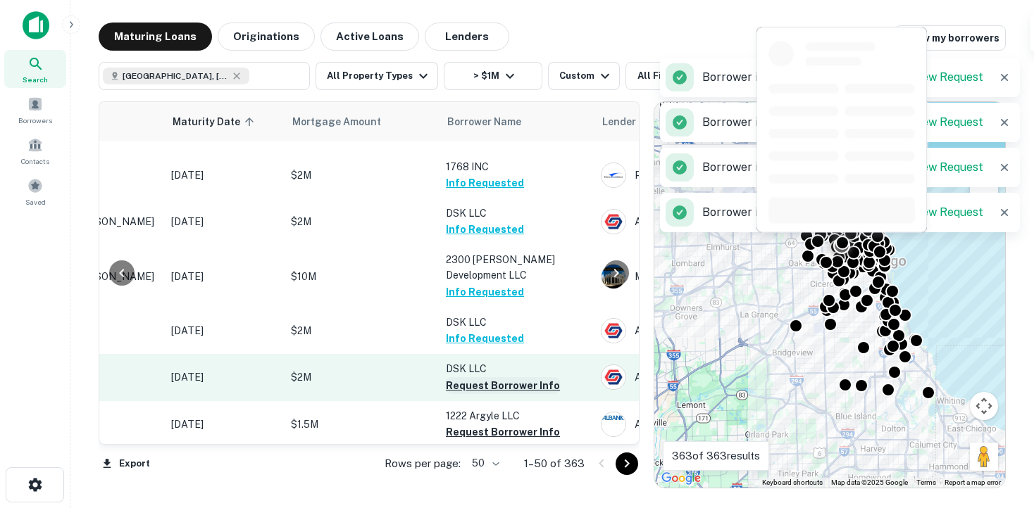
click at [497, 377] on button "Request Borrower Info" at bounding box center [503, 385] width 114 height 17
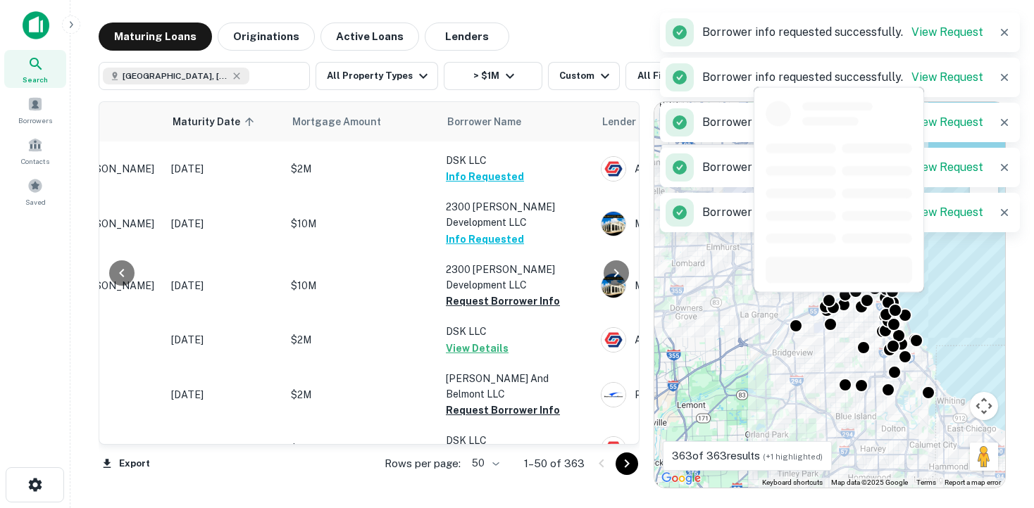
click at [497, 402] on button "Request Borrower Info" at bounding box center [503, 410] width 114 height 17
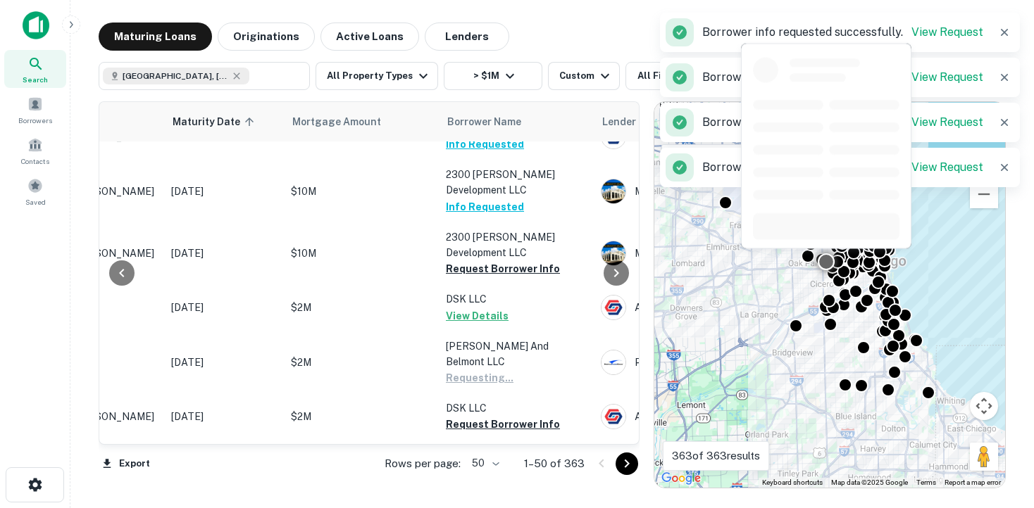
scroll to position [1046, 173]
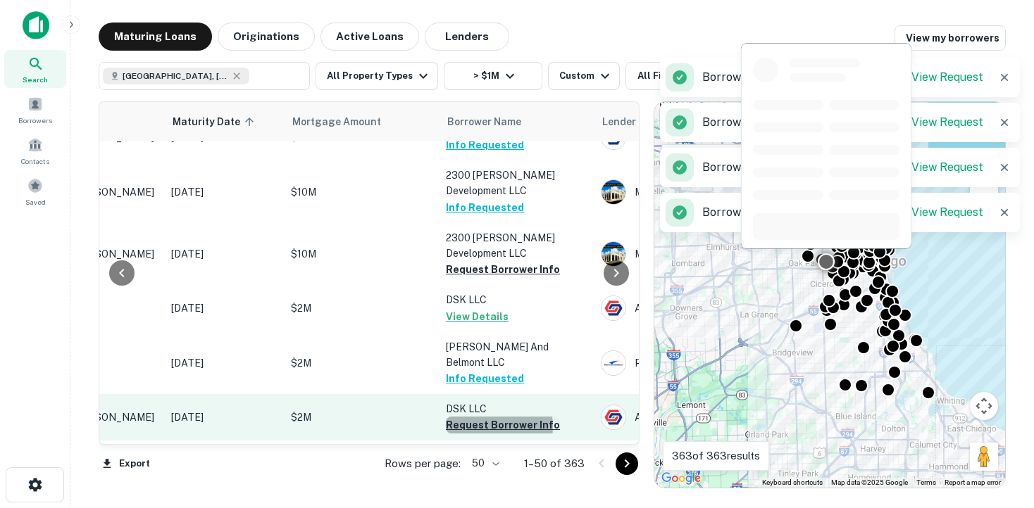
click at [494, 417] on button "Request Borrower Info" at bounding box center [503, 425] width 114 height 17
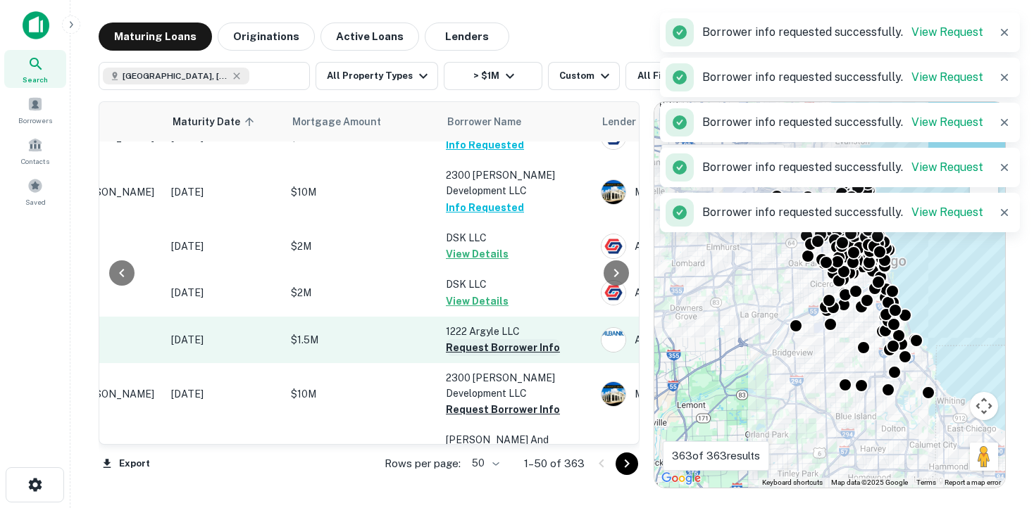
click at [503, 339] on button "Request Borrower Info" at bounding box center [503, 347] width 114 height 17
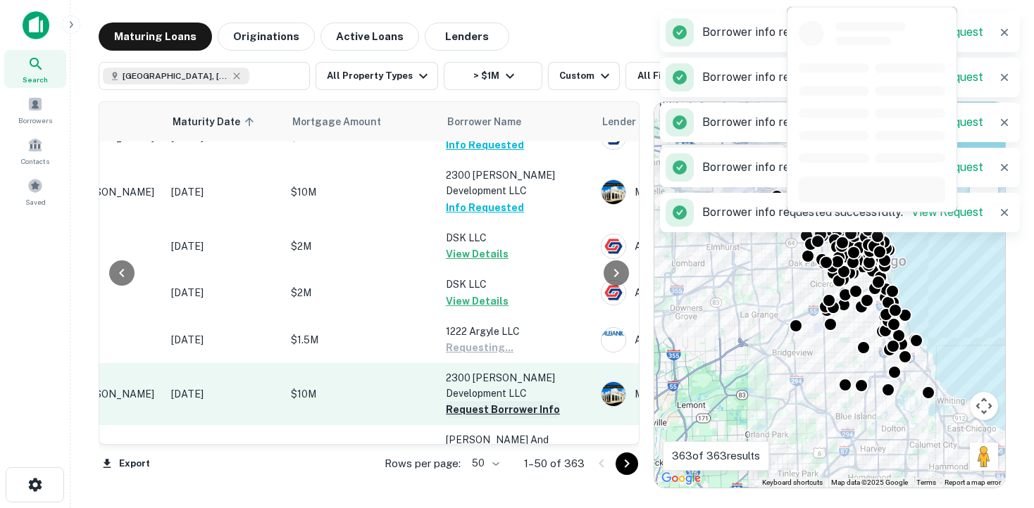
click at [494, 401] on button "Request Borrower Info" at bounding box center [503, 409] width 114 height 17
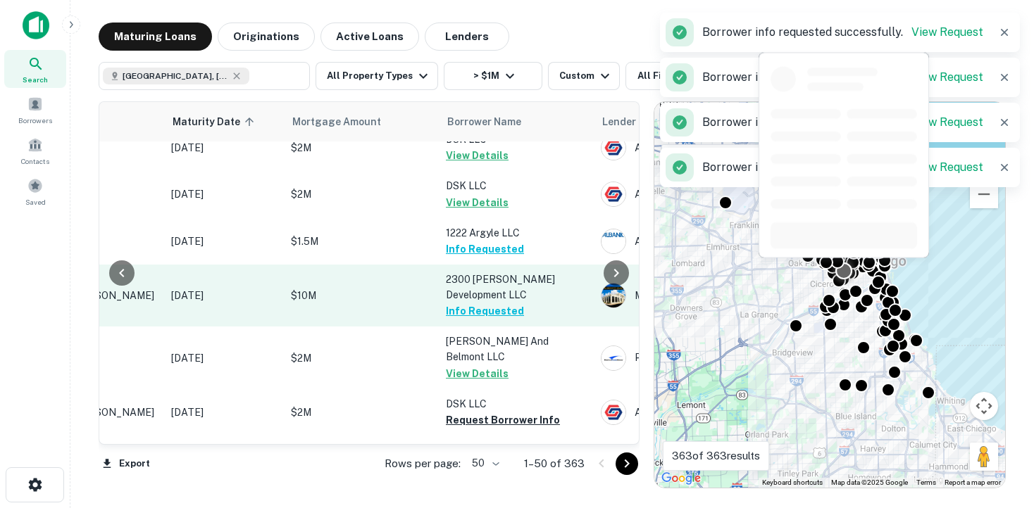
scroll to position [1164, 173]
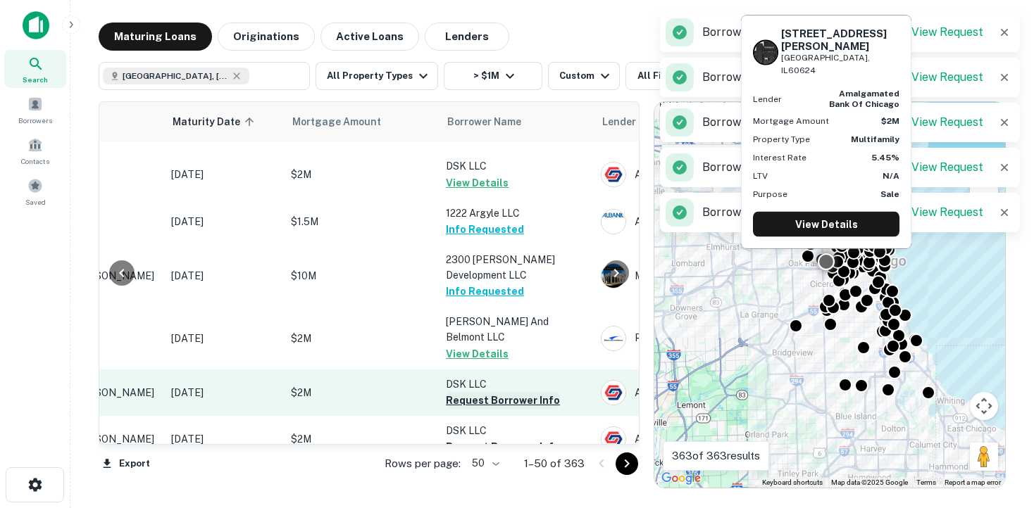
click at [494, 392] on button "Request Borrower Info" at bounding box center [503, 400] width 114 height 17
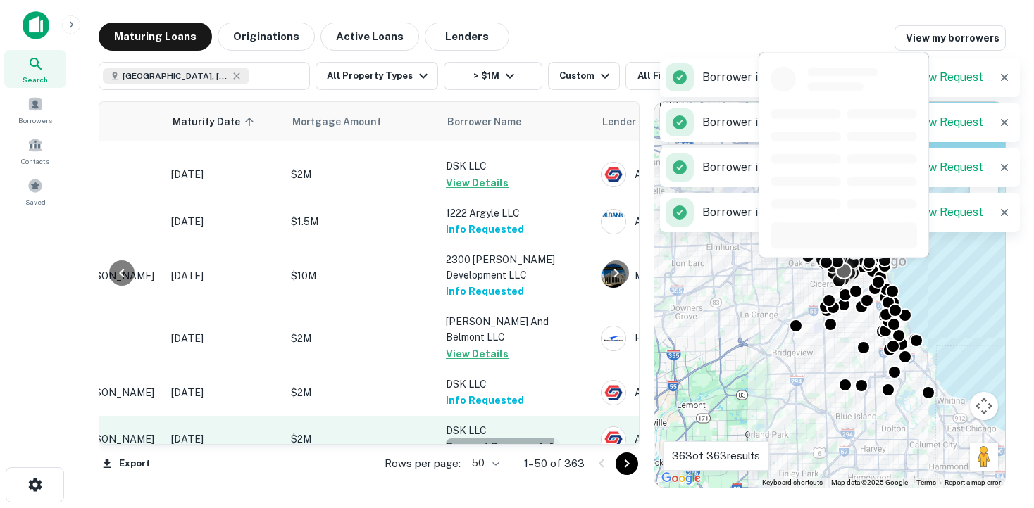
click at [490, 439] on button "Request Borrower Info" at bounding box center [503, 447] width 114 height 17
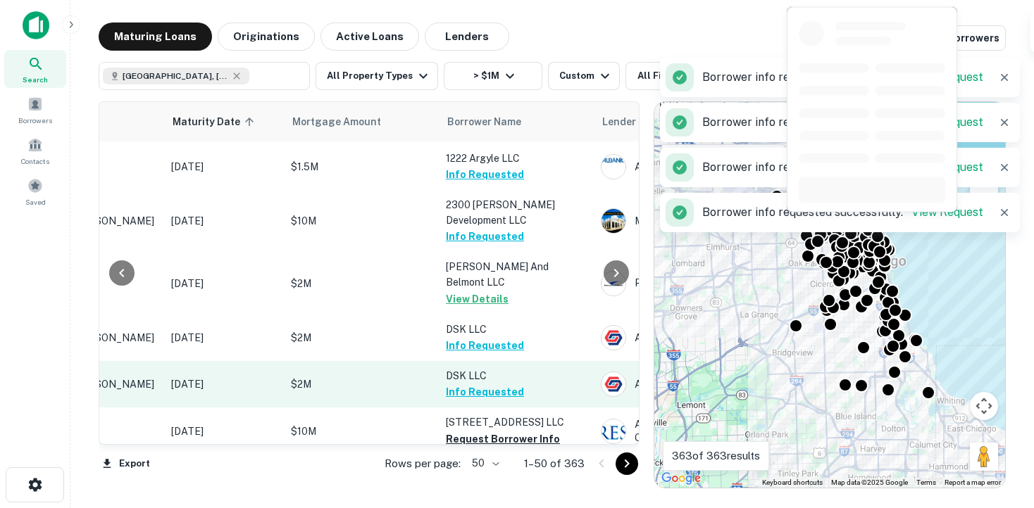
scroll to position [1247, 173]
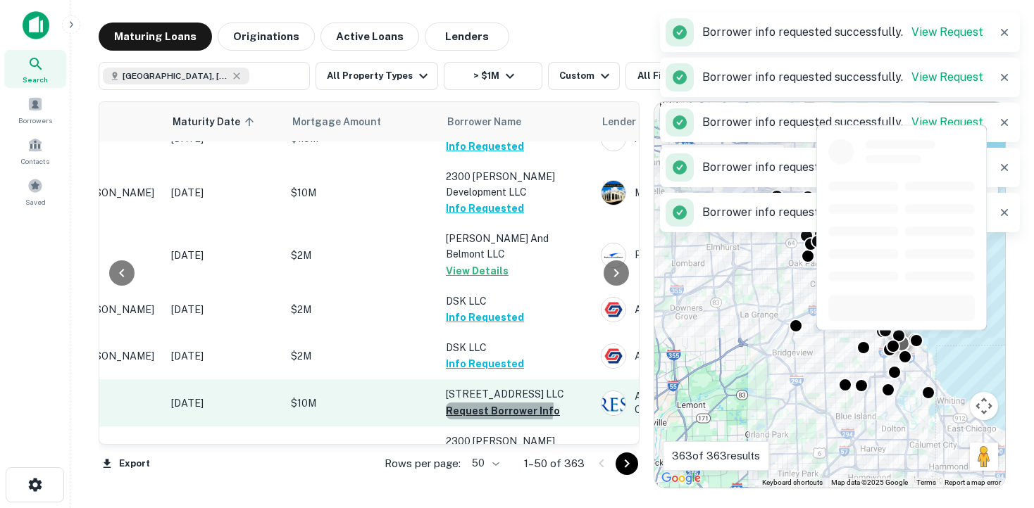
click at [496, 403] on button "Request Borrower Info" at bounding box center [503, 411] width 114 height 17
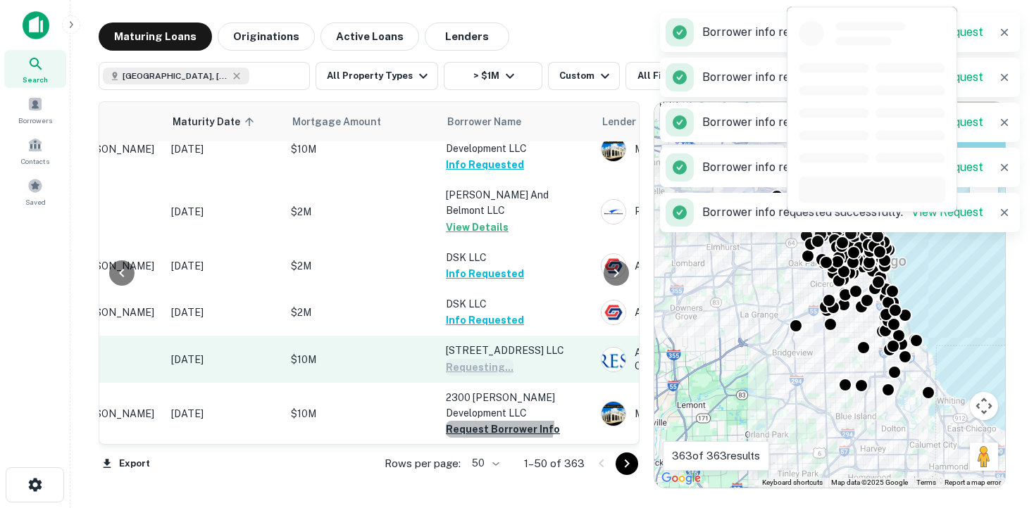
click at [496, 421] on button "Request Borrower Info" at bounding box center [503, 429] width 114 height 17
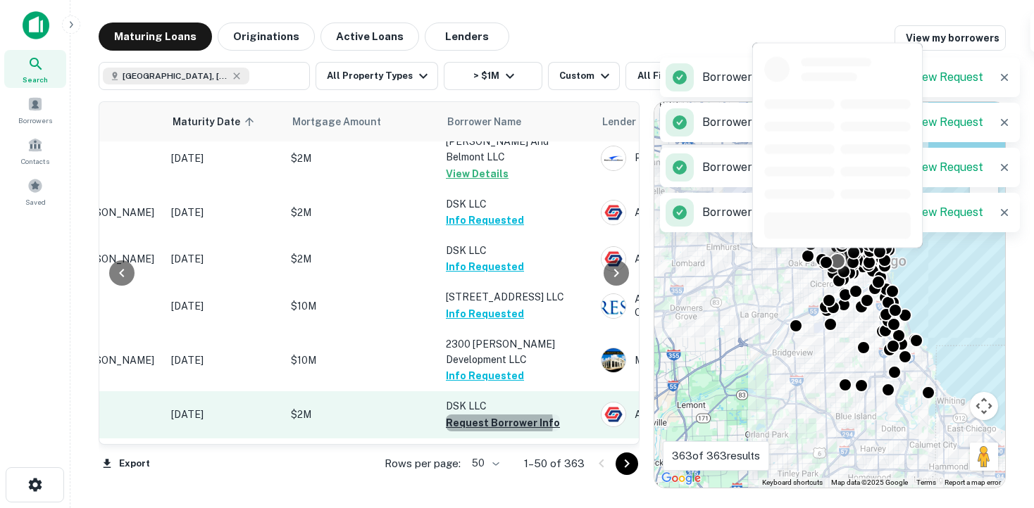
click at [496, 415] on button "Request Borrower Info" at bounding box center [503, 423] width 114 height 17
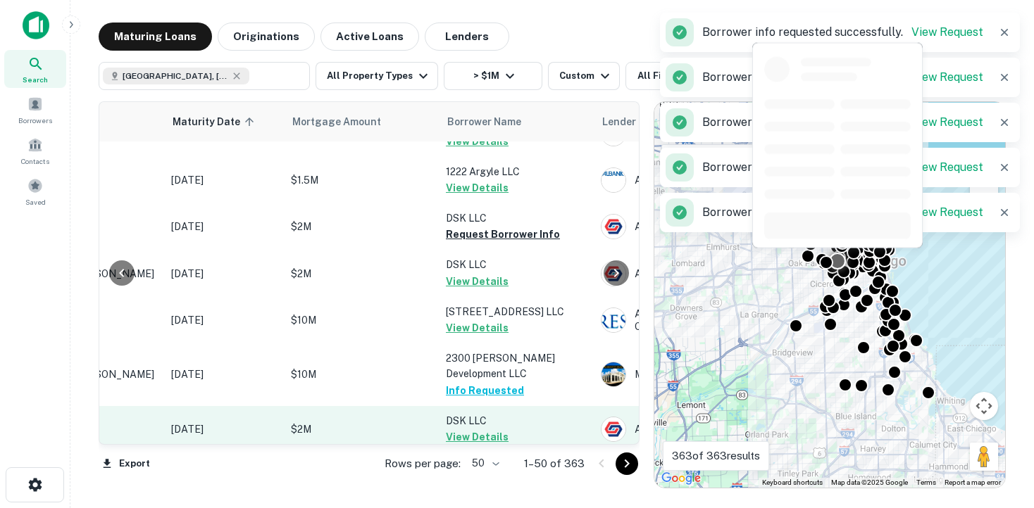
scroll to position [1380, 173]
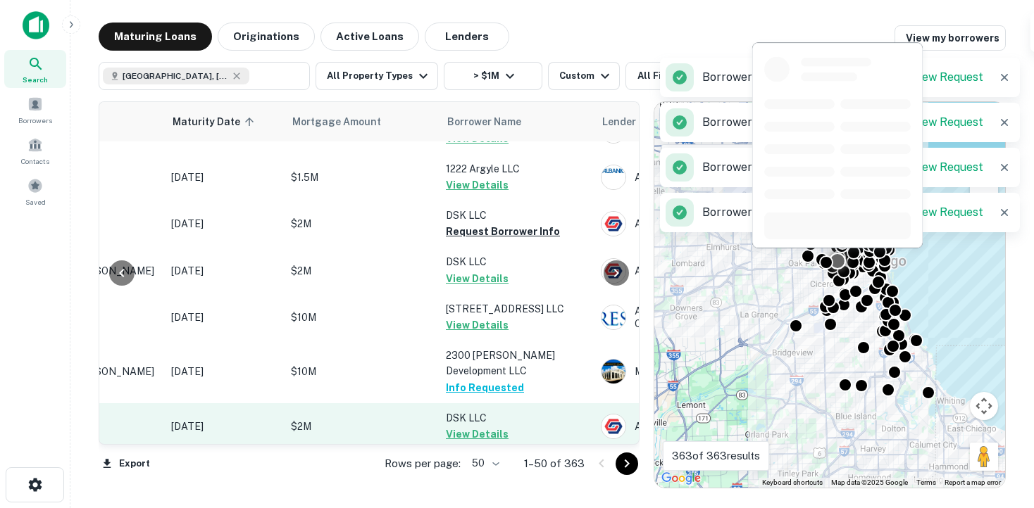
click at [492, 426] on button "View Details" at bounding box center [477, 434] width 63 height 17
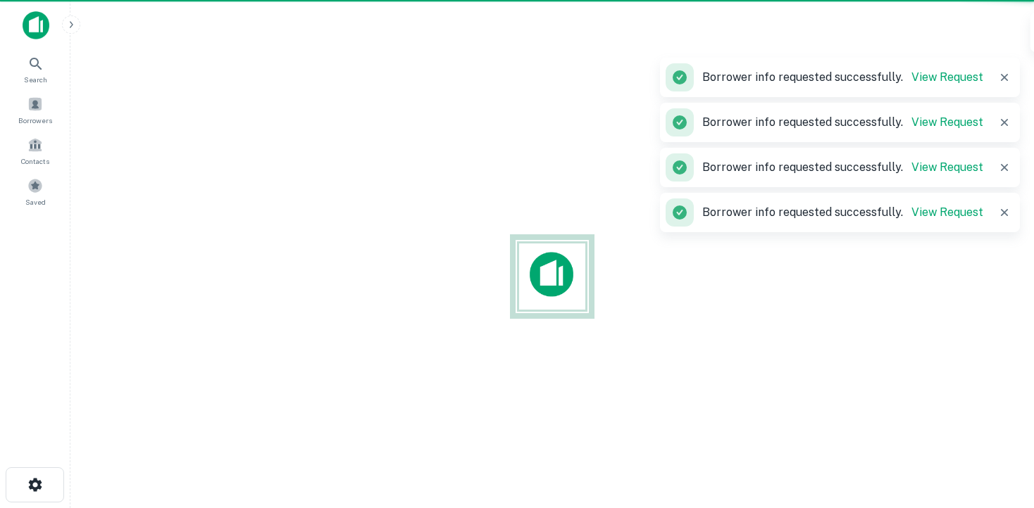
scroll to position [4, 0]
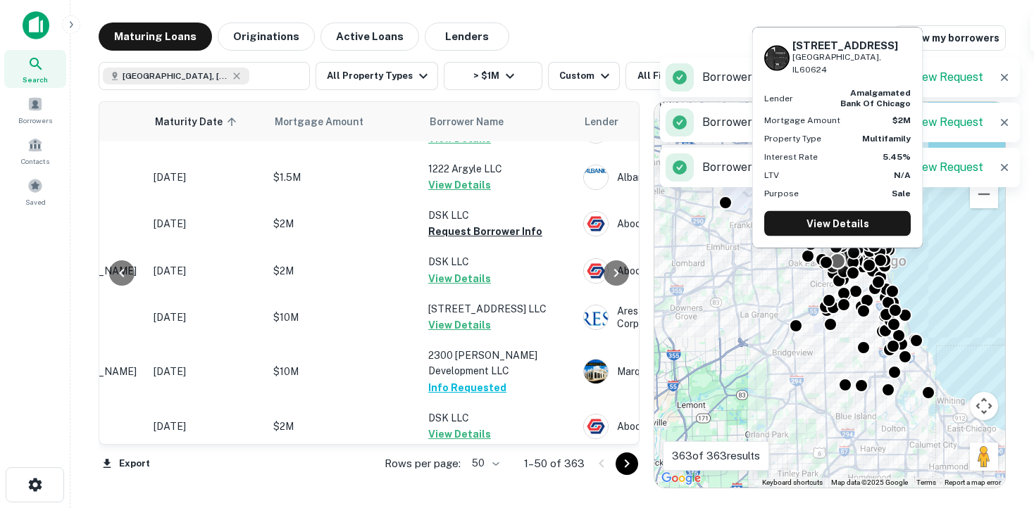
scroll to position [1380, 210]
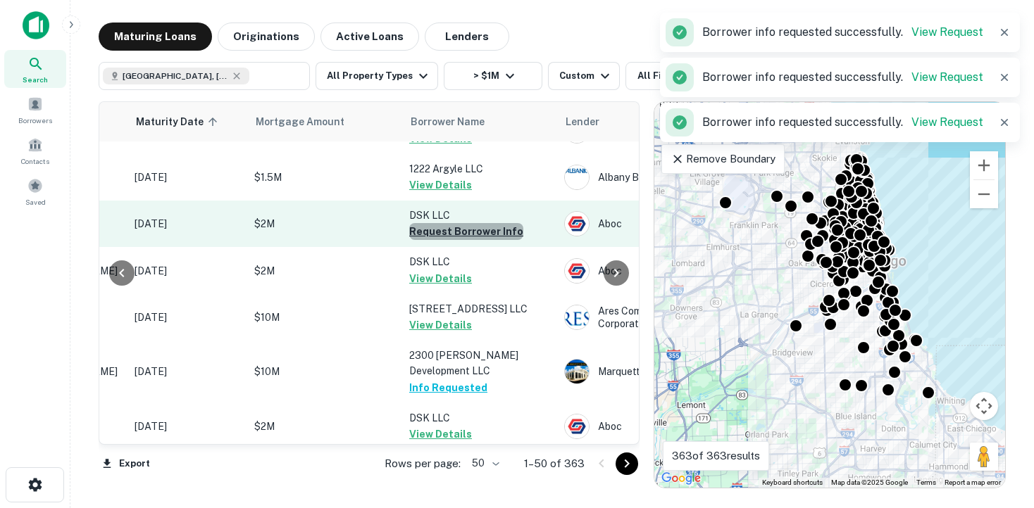
click at [474, 223] on button "Request Borrower Info" at bounding box center [466, 231] width 114 height 17
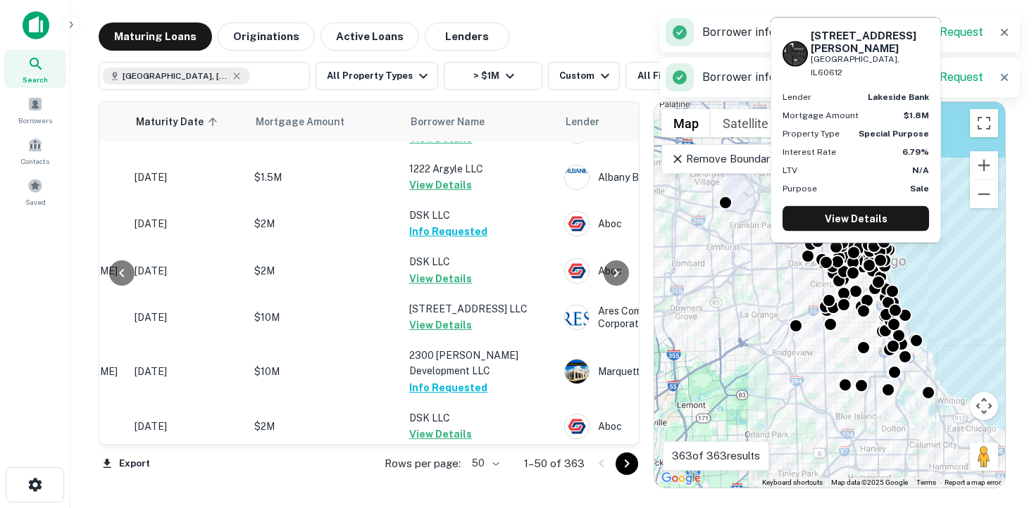
scroll to position [1414, 210]
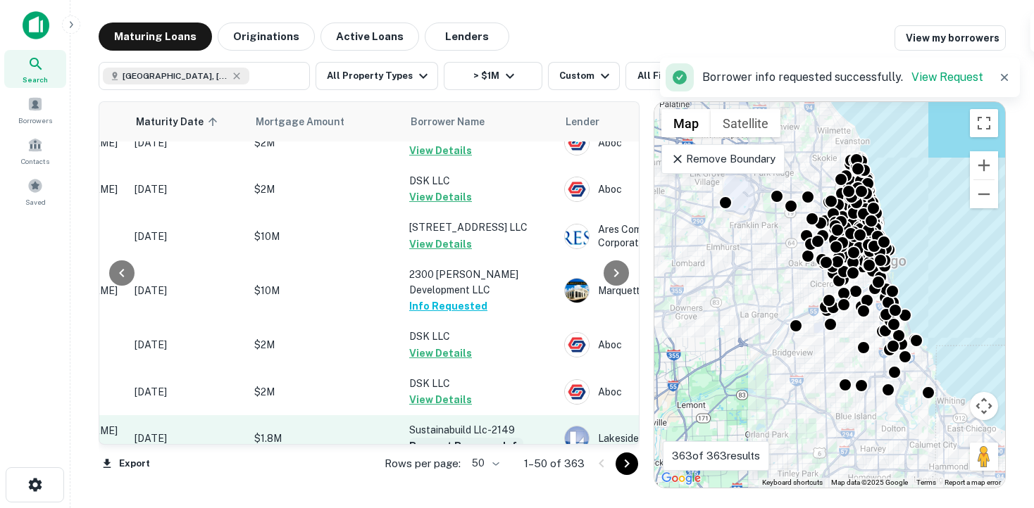
click at [481, 438] on button "Request Borrower Info" at bounding box center [466, 446] width 114 height 17
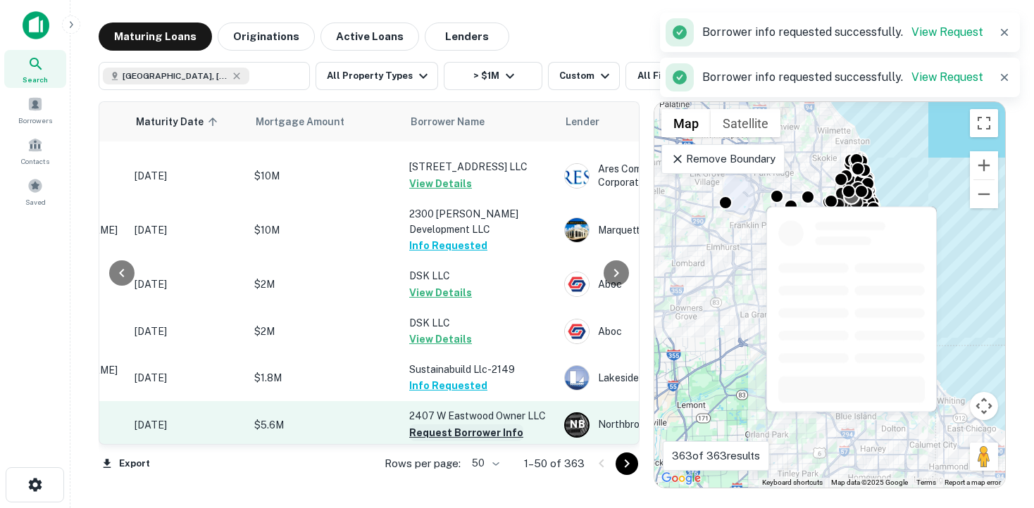
click at [469, 425] on button "Request Borrower Info" at bounding box center [466, 433] width 114 height 17
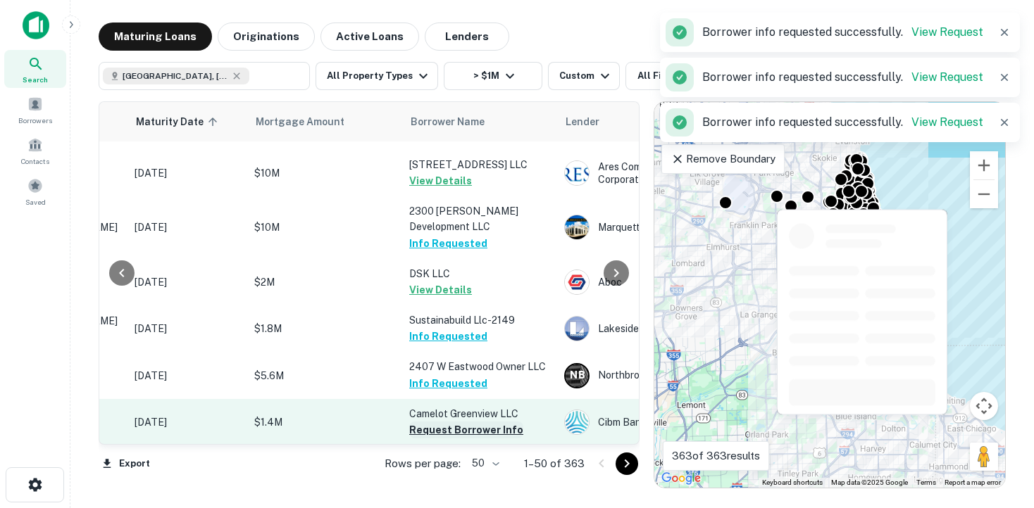
click at [469, 422] on button "Request Borrower Info" at bounding box center [466, 430] width 114 height 17
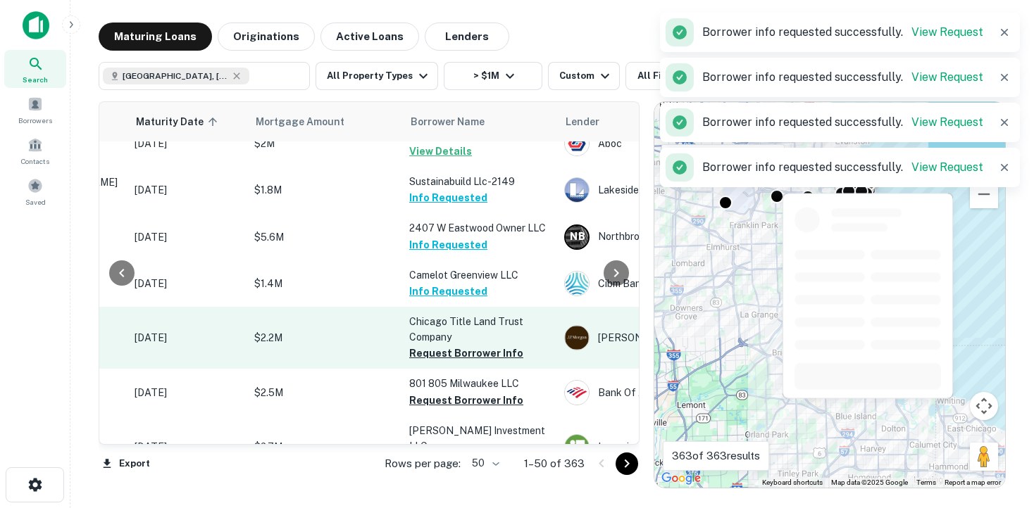
scroll to position [1674, 210]
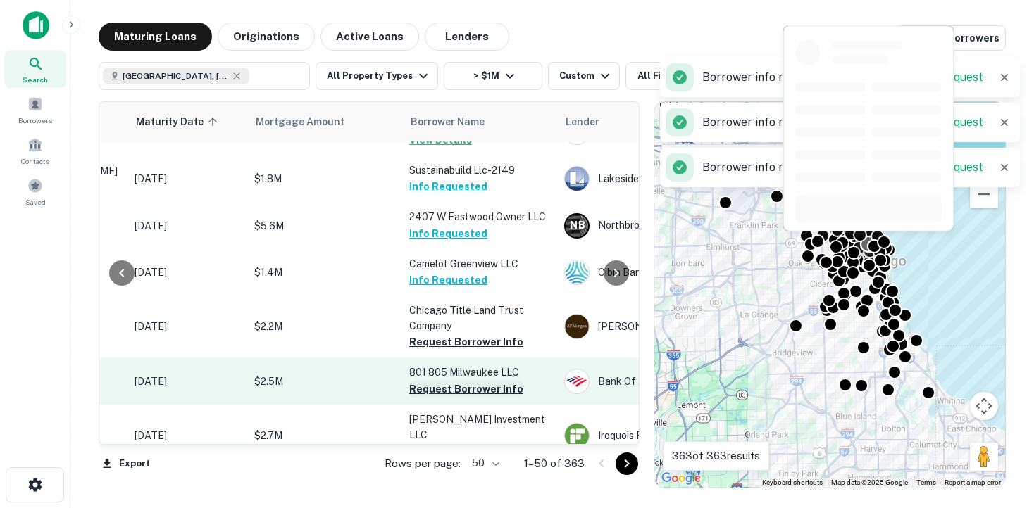
click at [473, 381] on button "Request Borrower Info" at bounding box center [466, 389] width 114 height 17
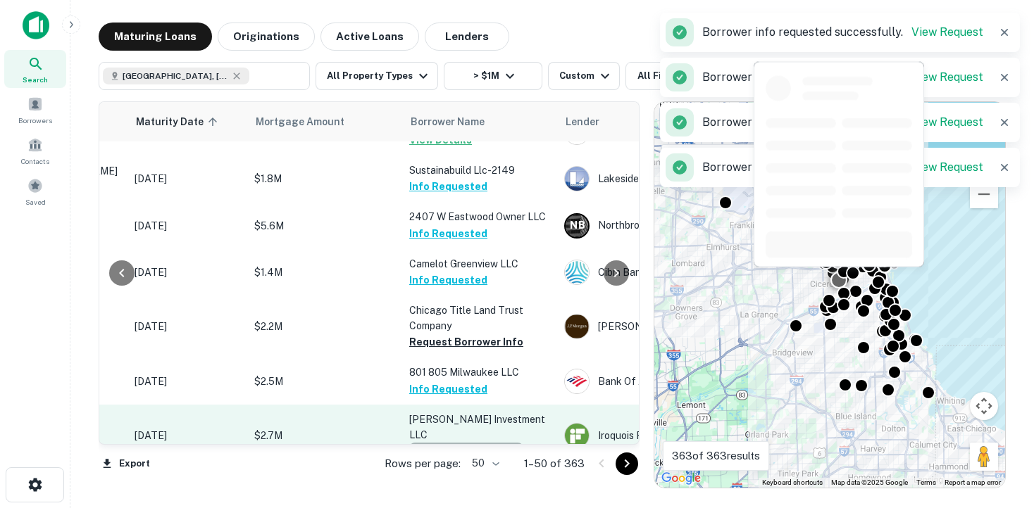
click at [468, 443] on button "Request Borrower Info" at bounding box center [466, 451] width 114 height 17
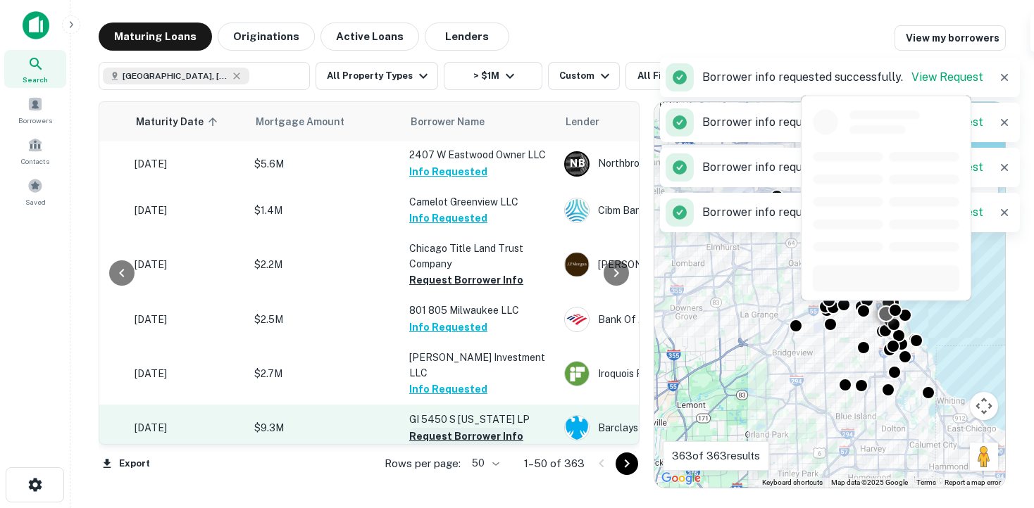
click at [466, 428] on button "Request Borrower Info" at bounding box center [466, 436] width 114 height 17
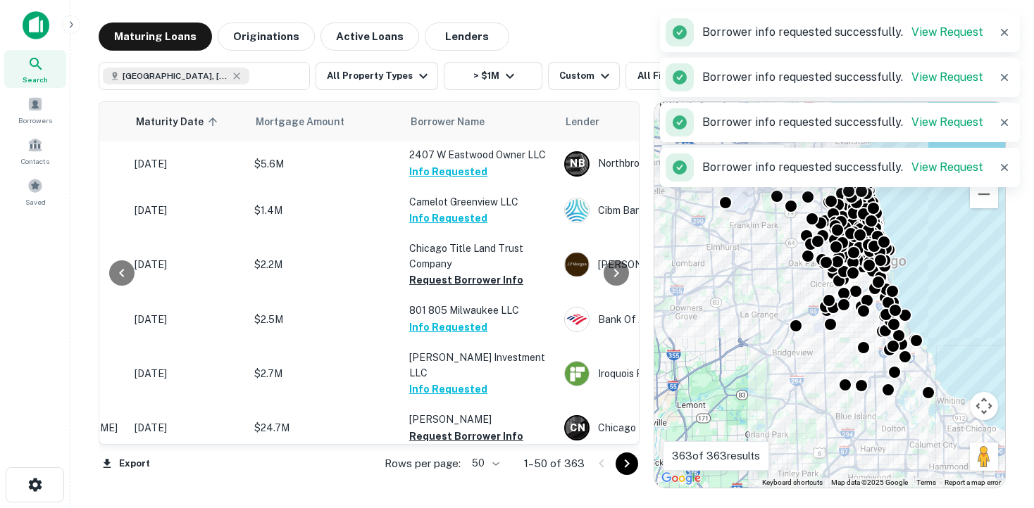
scroll to position [1793, 210]
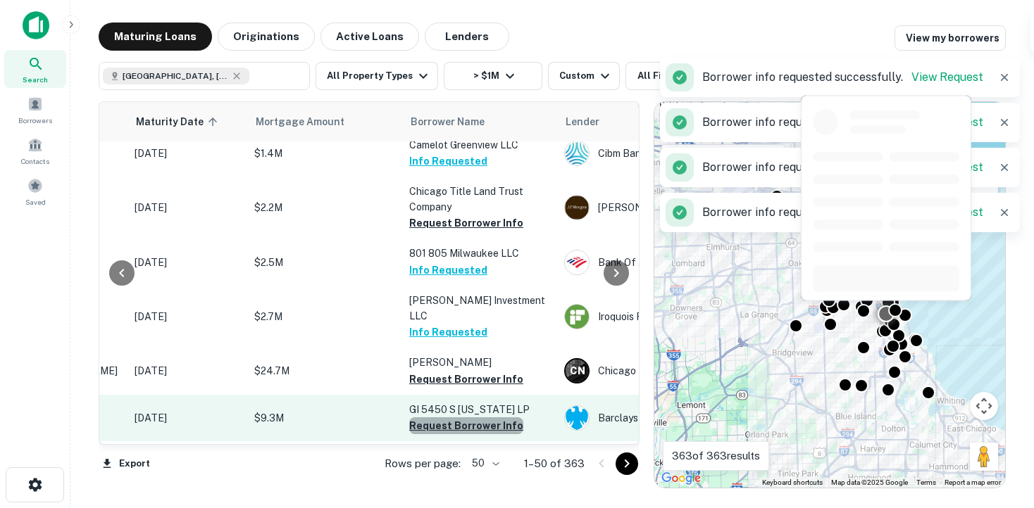
click at [466, 418] on button "Request Borrower Info" at bounding box center [466, 426] width 114 height 17
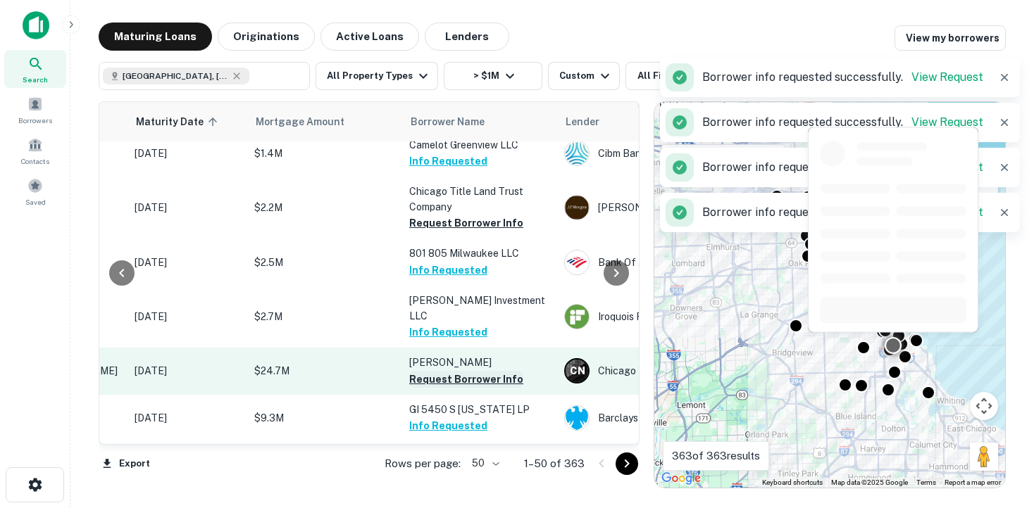
click at [473, 371] on button "Request Borrower Info" at bounding box center [466, 379] width 114 height 17
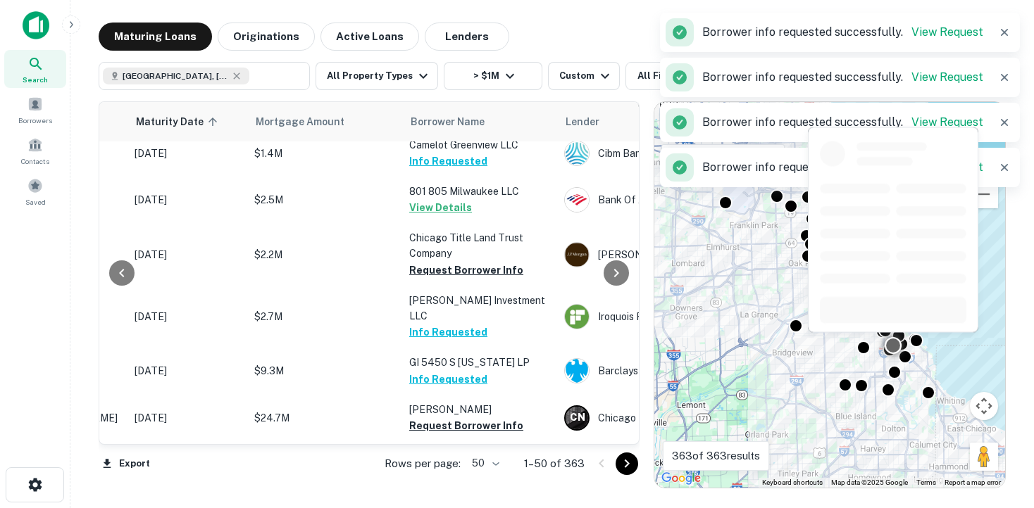
scroll to position [1828, 210]
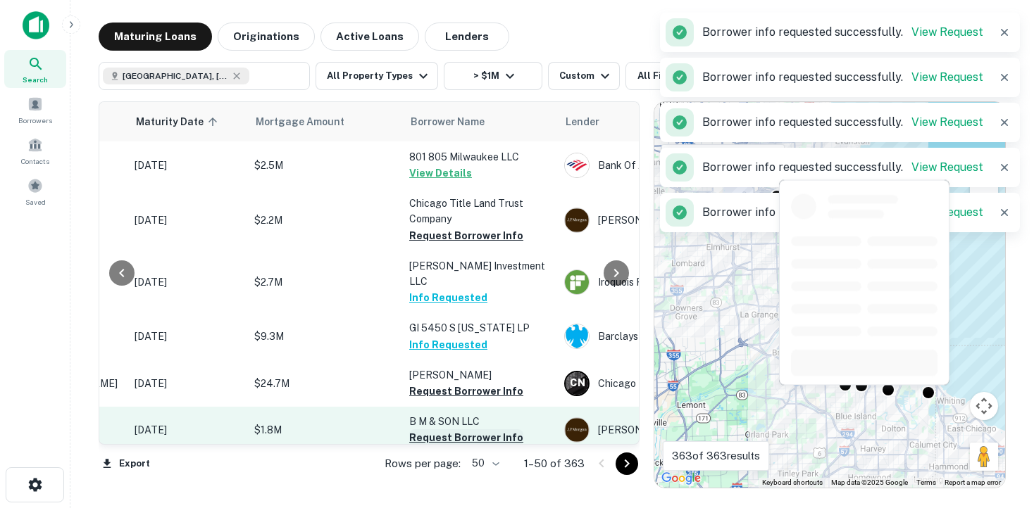
click at [502, 430] on button "Request Borrower Info" at bounding box center [466, 438] width 114 height 17
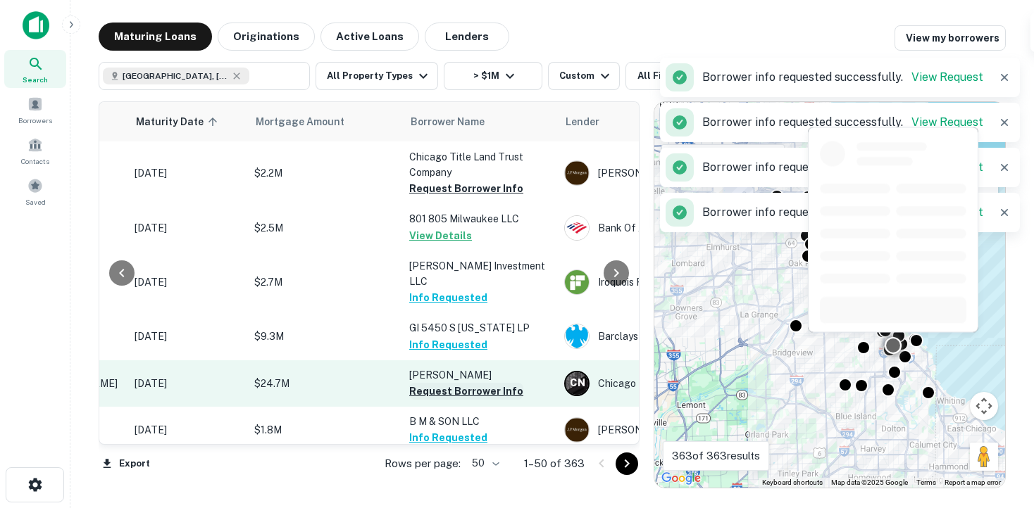
click at [501, 383] on button "Request Borrower Info" at bounding box center [466, 391] width 114 height 17
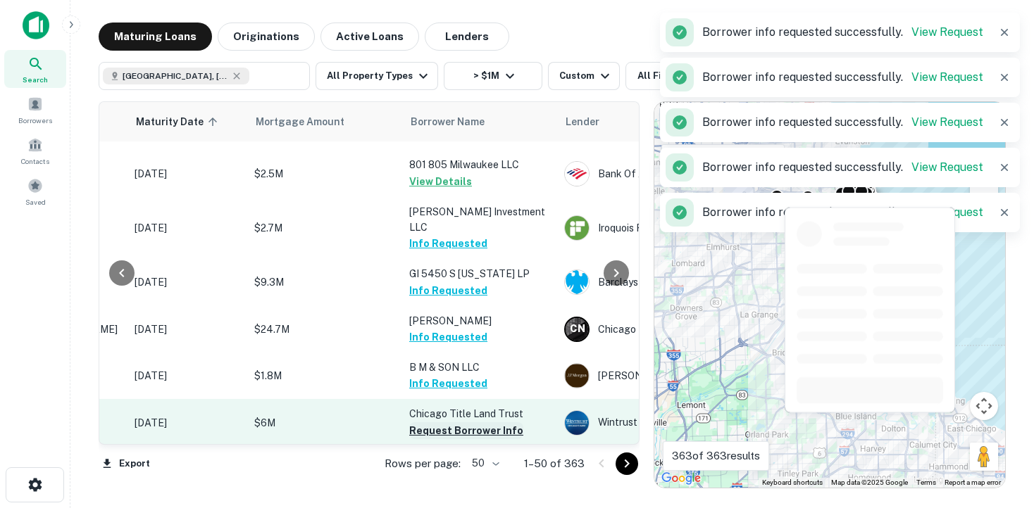
click at [503, 423] on button "Request Borrower Info" at bounding box center [466, 431] width 114 height 17
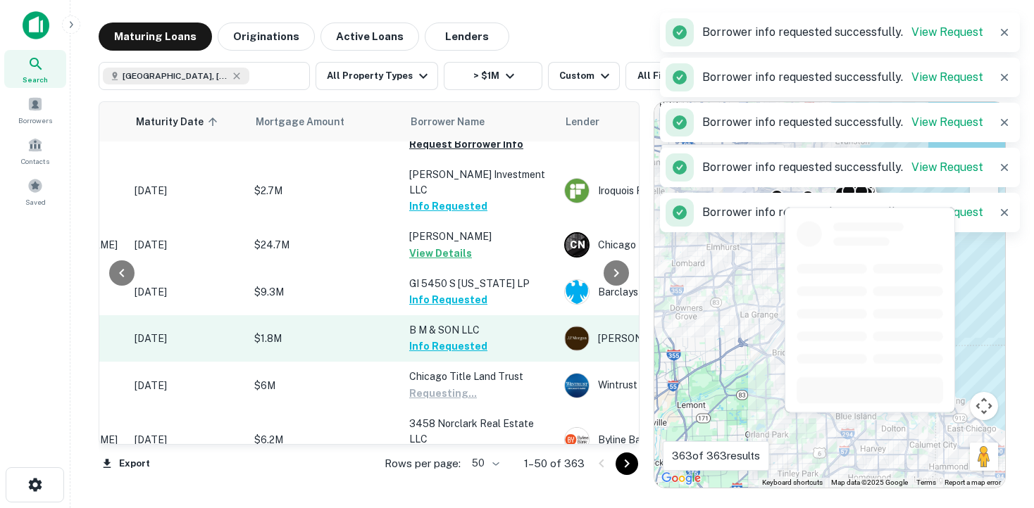
scroll to position [1922, 210]
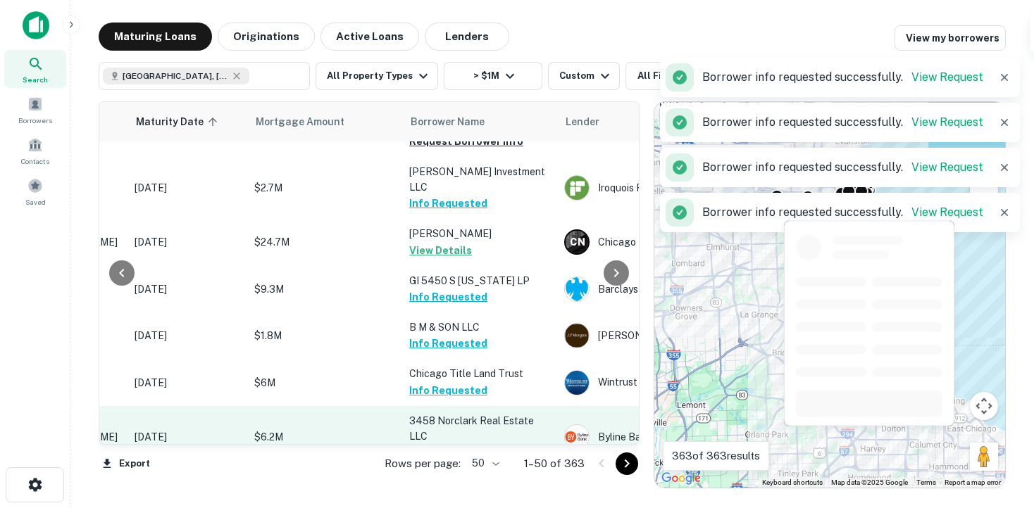
click at [495, 444] on button "Request Borrower Info" at bounding box center [466, 452] width 114 height 17
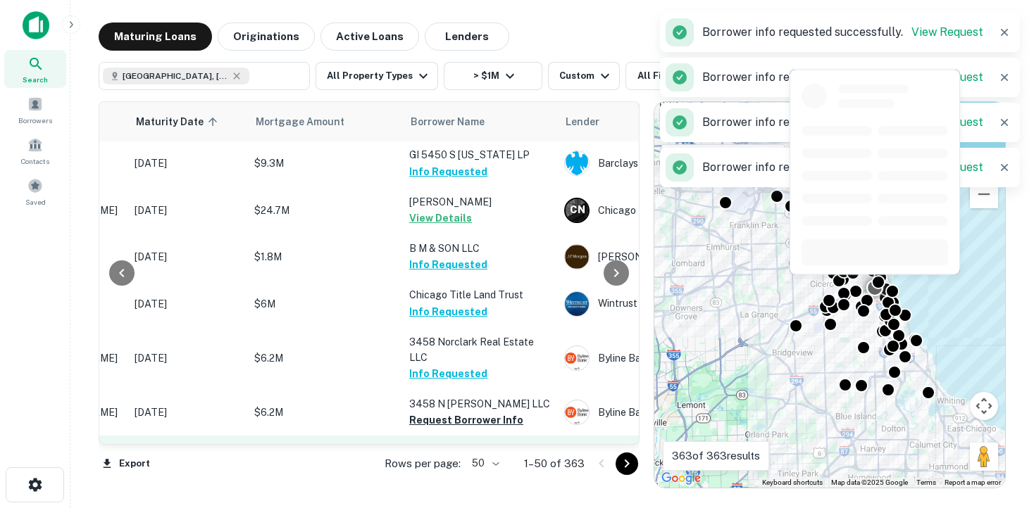
click at [477, 459] on button "Request Borrower Info" at bounding box center [466, 467] width 114 height 17
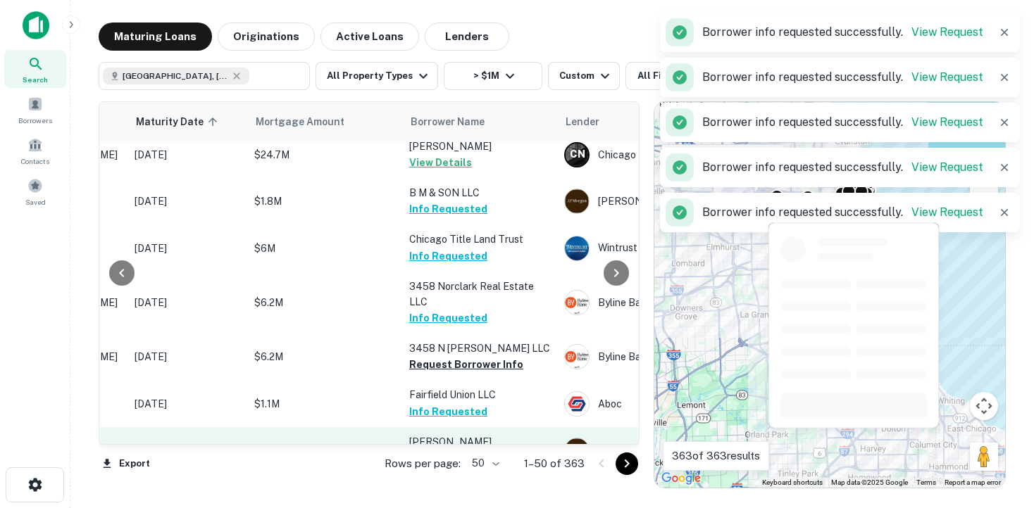
click at [477, 450] on button "Request Borrower Info" at bounding box center [466, 458] width 114 height 17
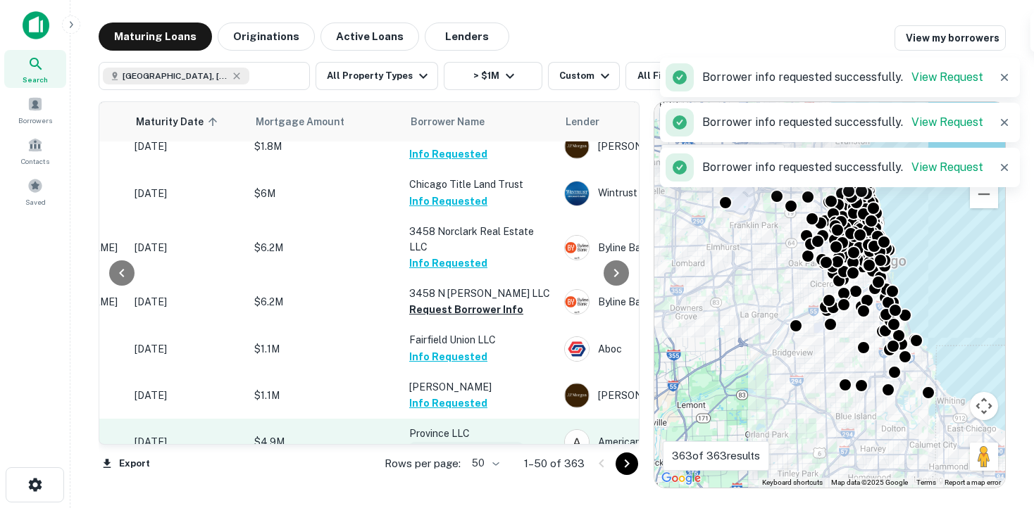
click at [477, 442] on button "Request Borrower Info" at bounding box center [466, 450] width 114 height 17
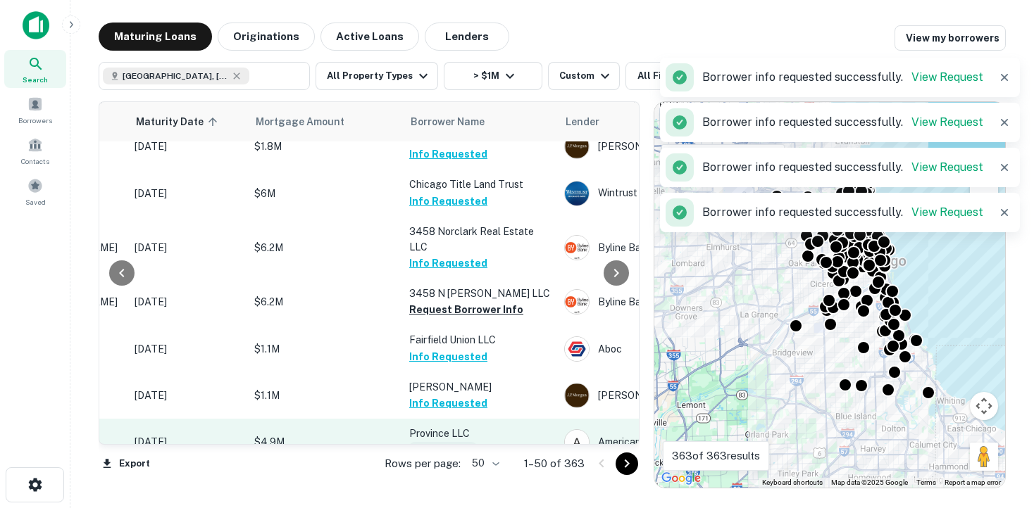
scroll to position [2113, 210]
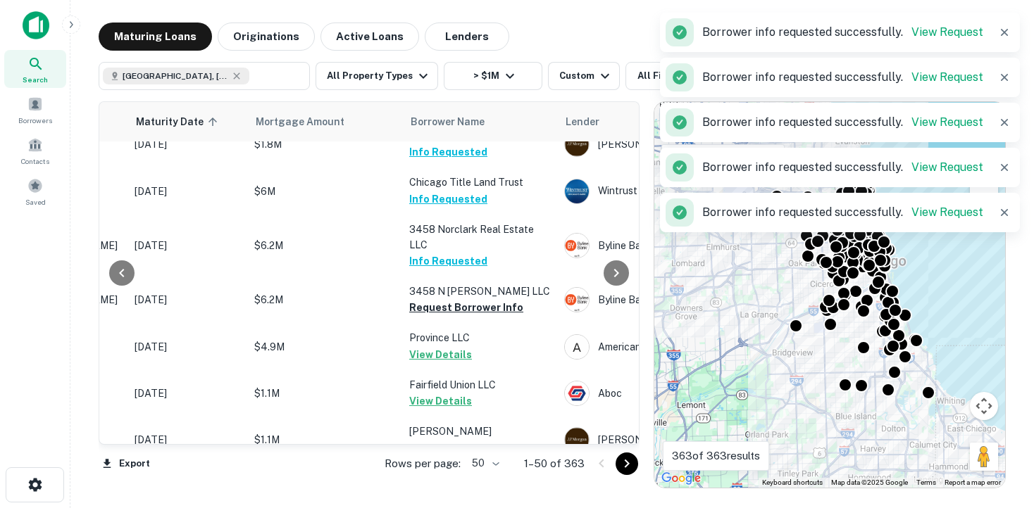
click at [466, 487] on button "Request Borrower Info" at bounding box center [466, 495] width 114 height 17
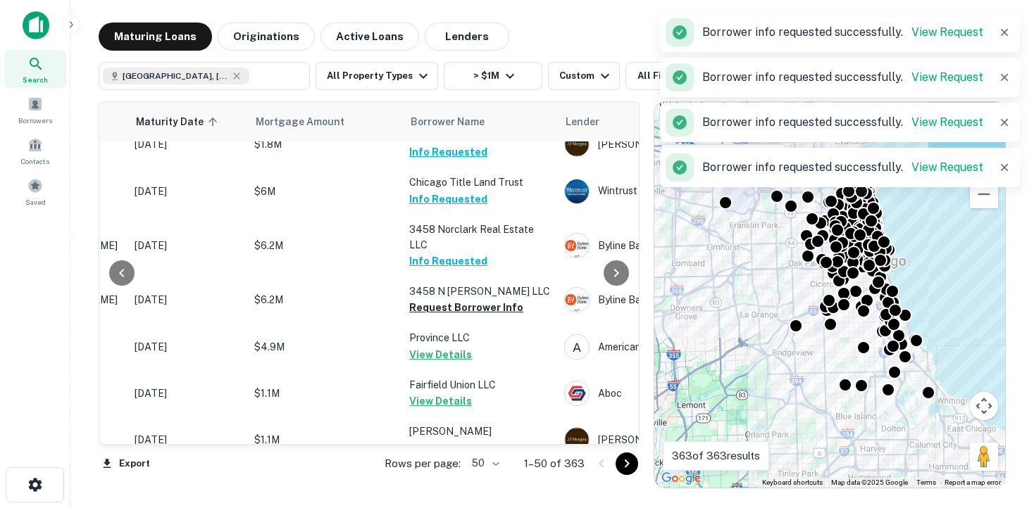
click at [630, 462] on icon "Go to next page" at bounding box center [626, 464] width 17 height 17
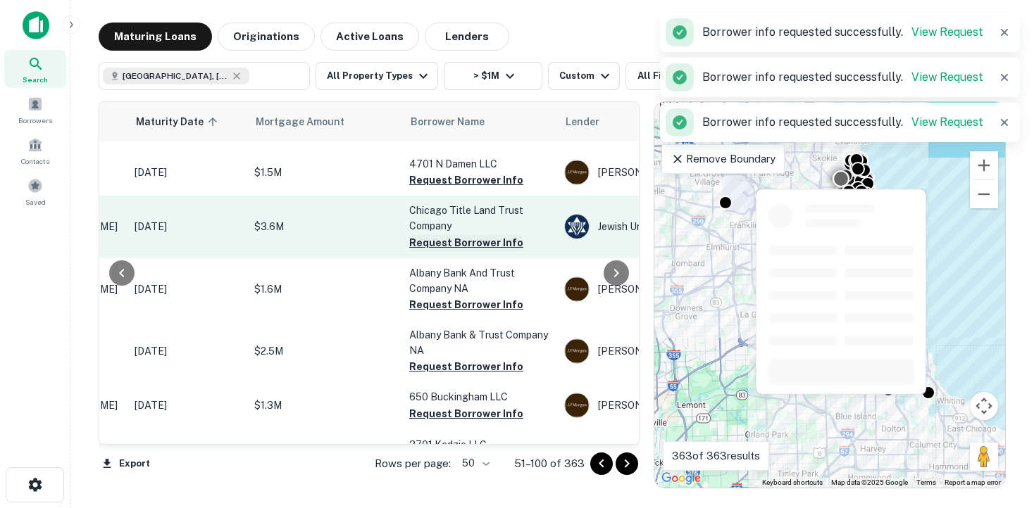
click at [476, 235] on button "Request Borrower Info" at bounding box center [466, 243] width 114 height 17
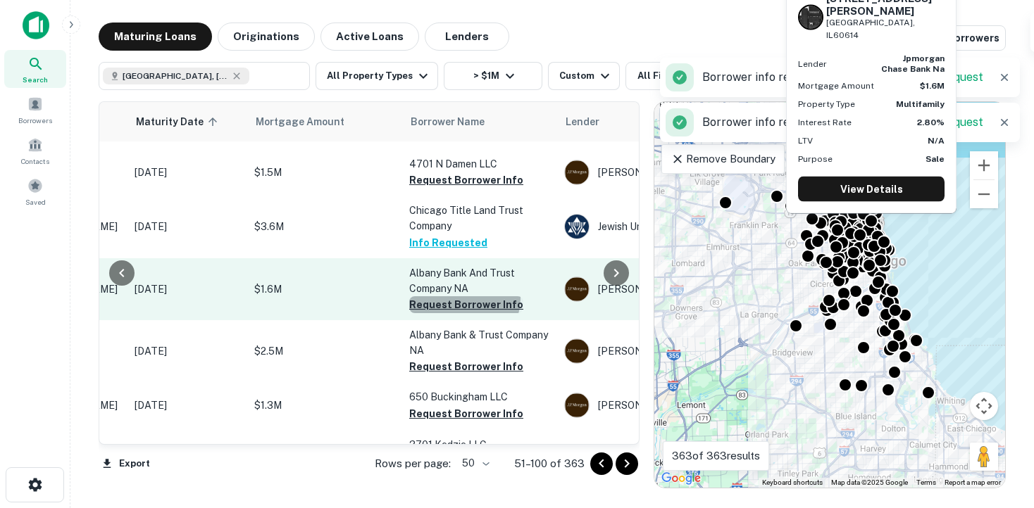
click at [463, 296] on button "Request Borrower Info" at bounding box center [466, 304] width 114 height 17
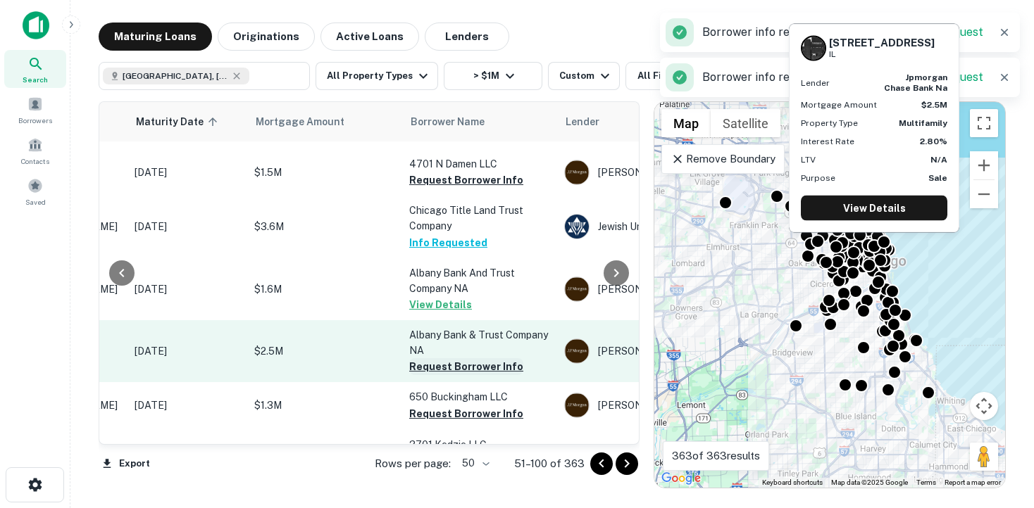
click at [459, 358] on button "Request Borrower Info" at bounding box center [466, 366] width 114 height 17
